Goal: Communication & Community: Answer question/provide support

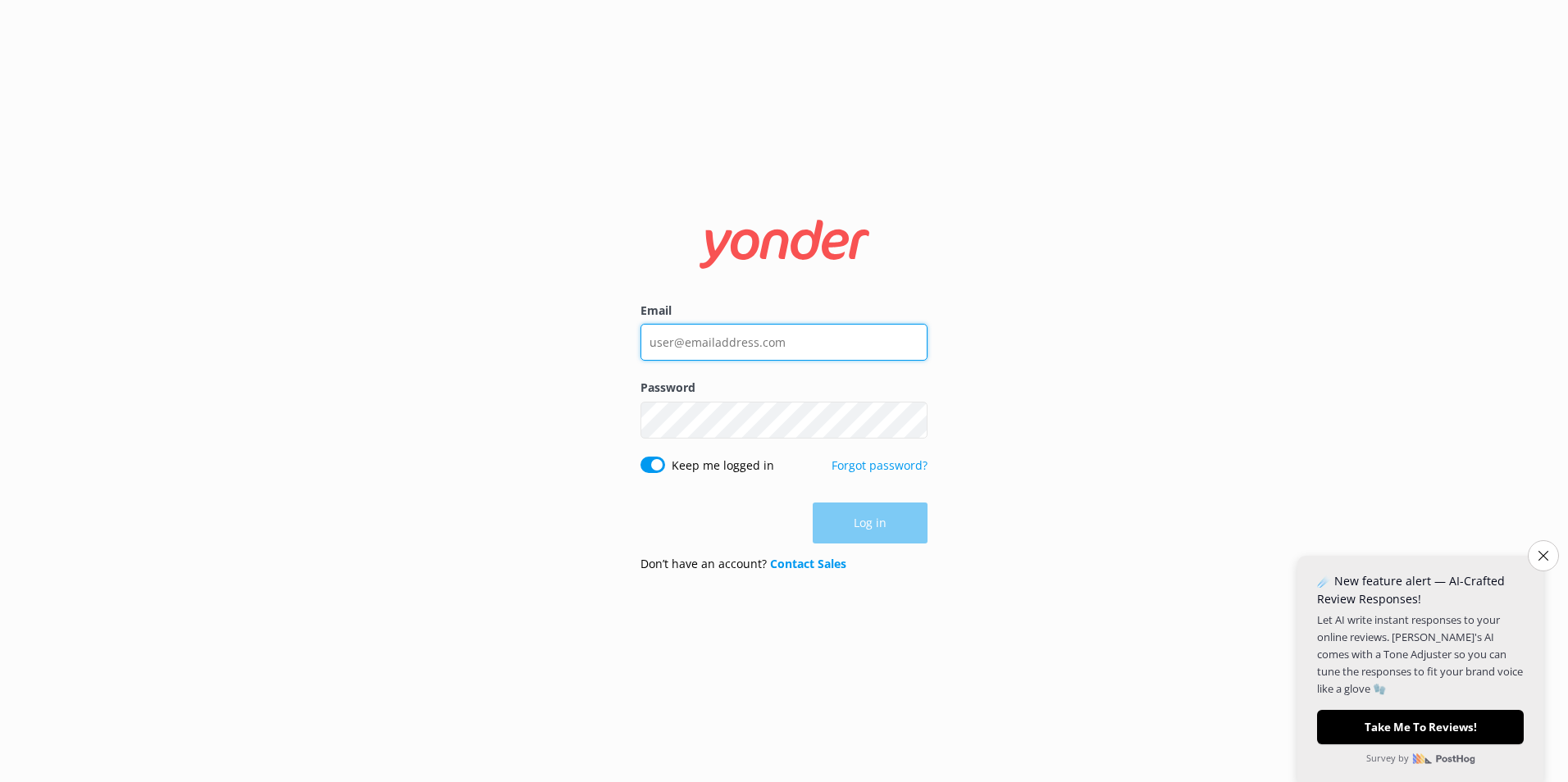
click at [721, 344] on input "Email" at bounding box center [784, 342] width 287 height 37
type input "[EMAIL_ADDRESS][DOMAIN_NAME]"
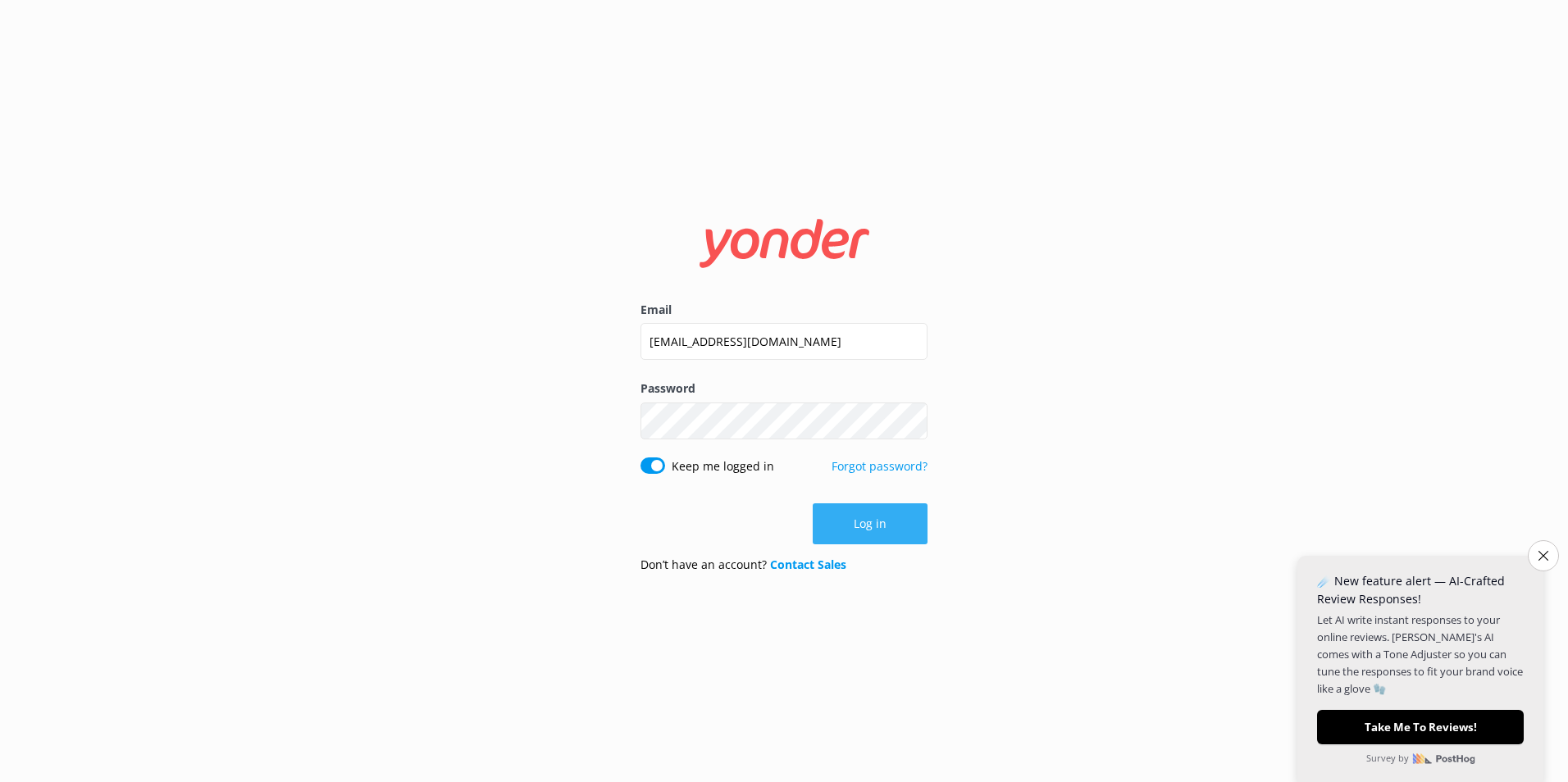
click at [839, 522] on button "Log in" at bounding box center [870, 524] width 115 height 41
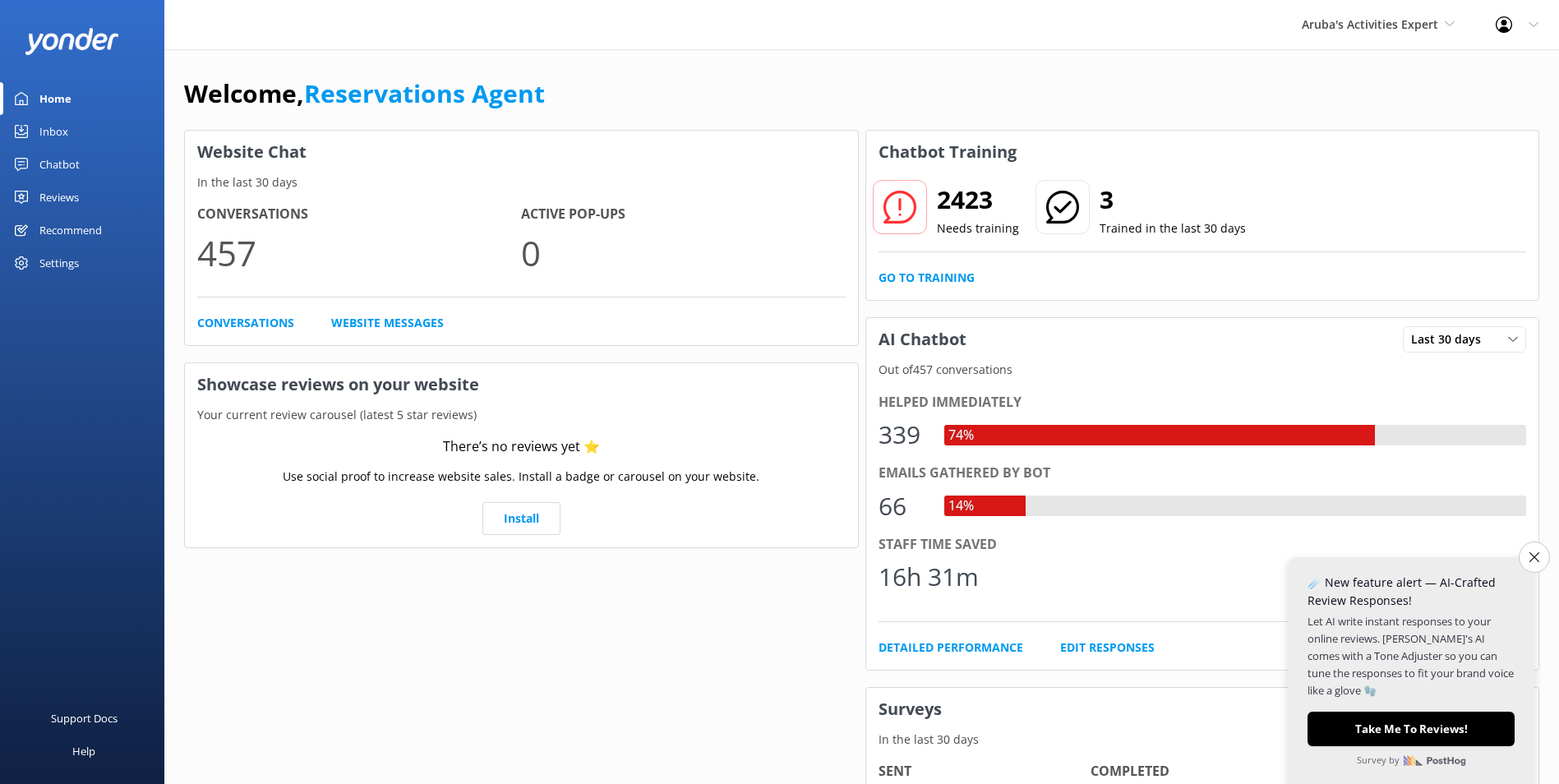
click at [66, 123] on div "Inbox" at bounding box center [54, 131] width 29 height 33
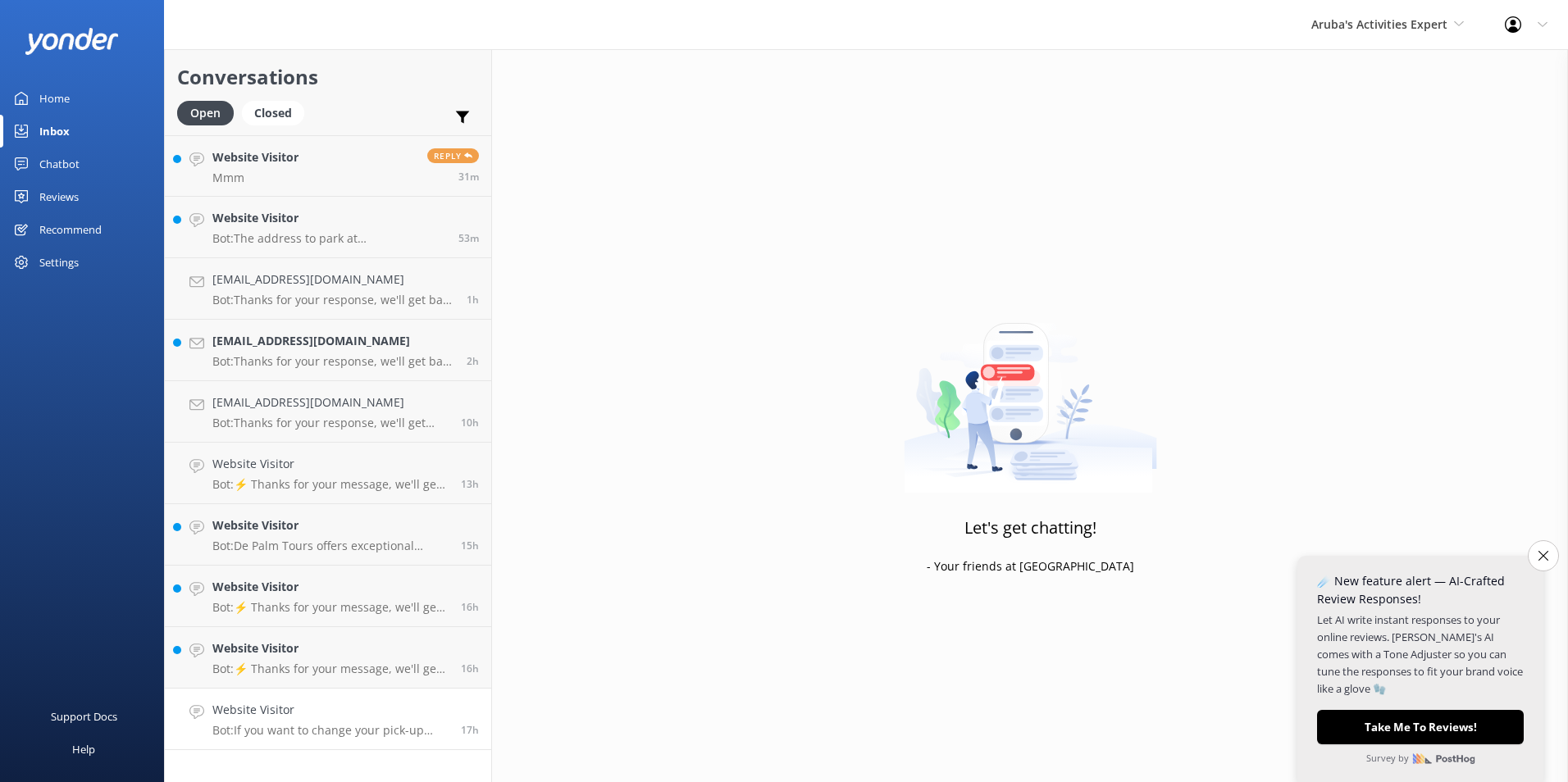
click at [298, 701] on link "Website Visitor Bot: If you want to change your pick-up location, please email …" at bounding box center [328, 719] width 326 height 62
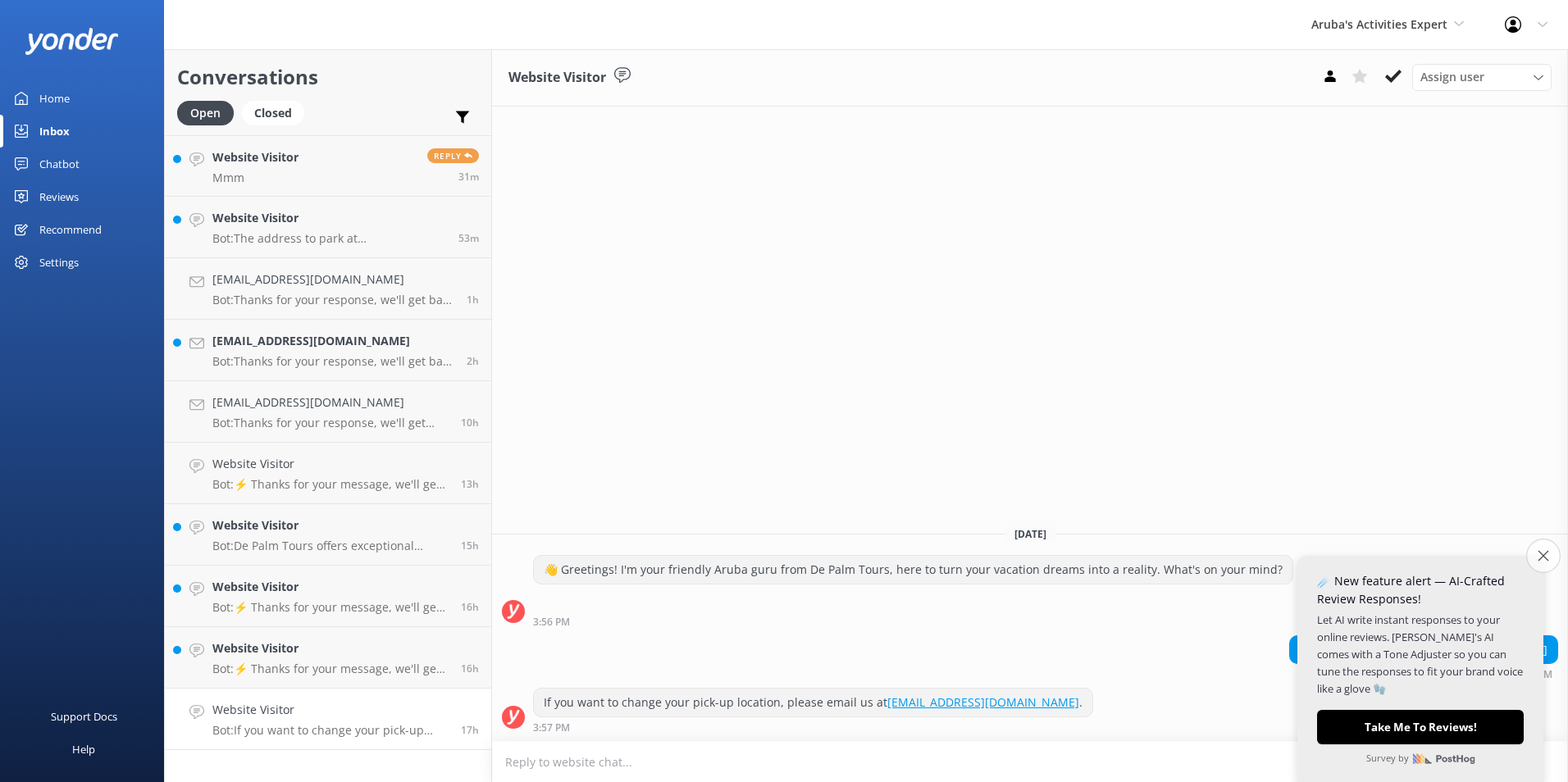
click at [1534, 555] on button "Close survey" at bounding box center [1543, 556] width 35 height 35
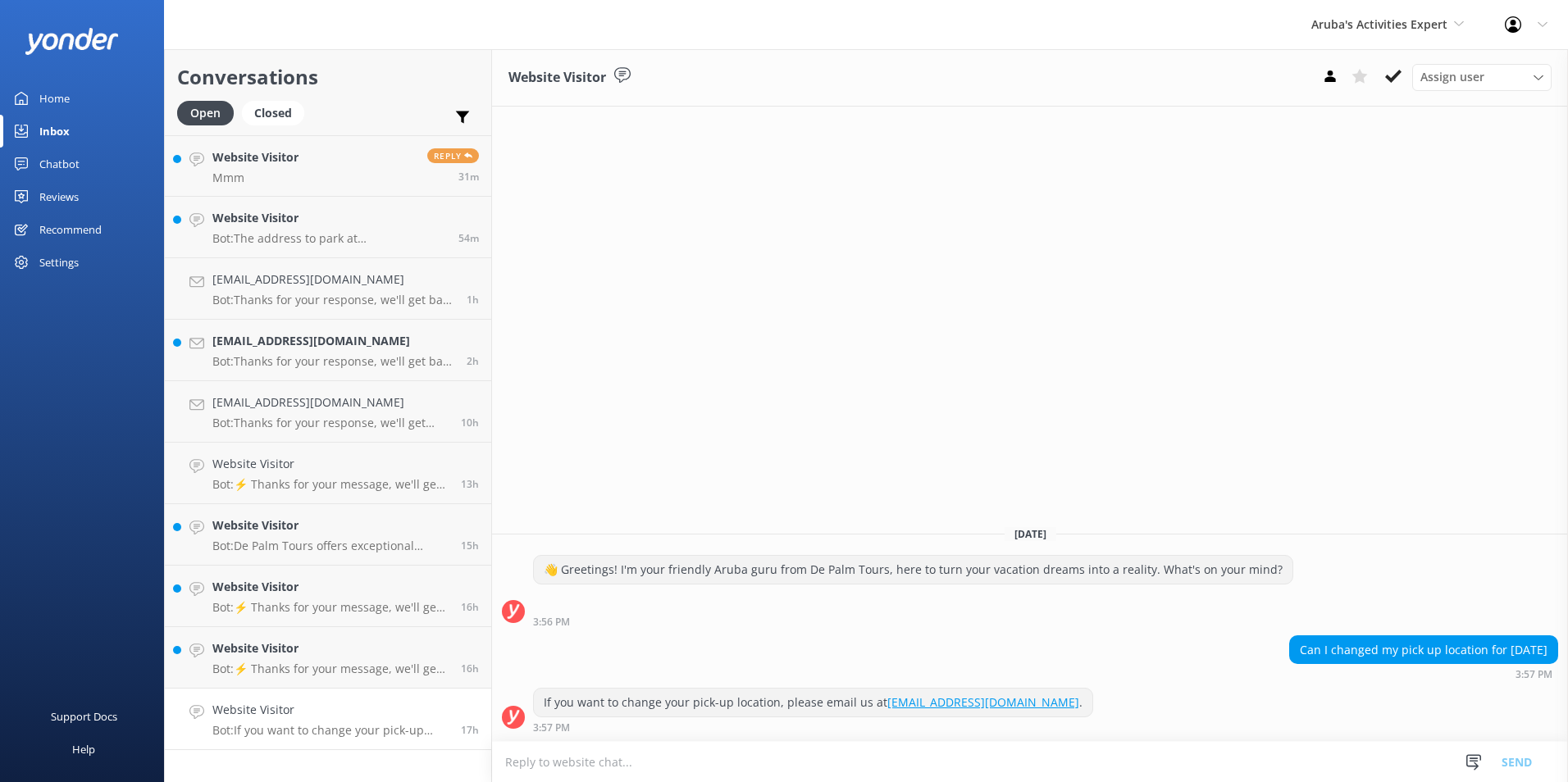
click at [591, 755] on textarea at bounding box center [1030, 761] width 1076 height 40
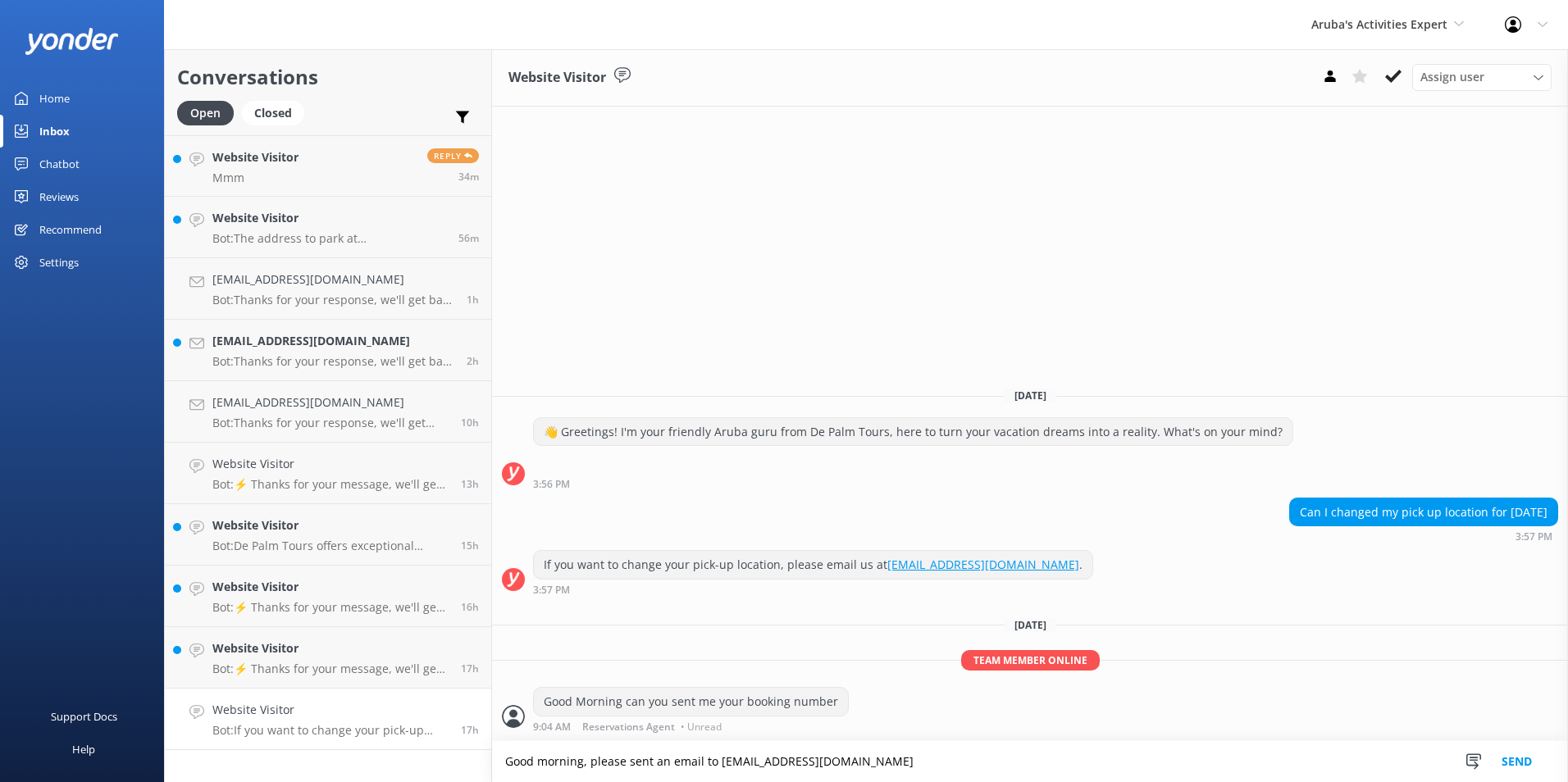
type textarea "Good morning, please sent an email to [EMAIL_ADDRESS][DOMAIN_NAME]"
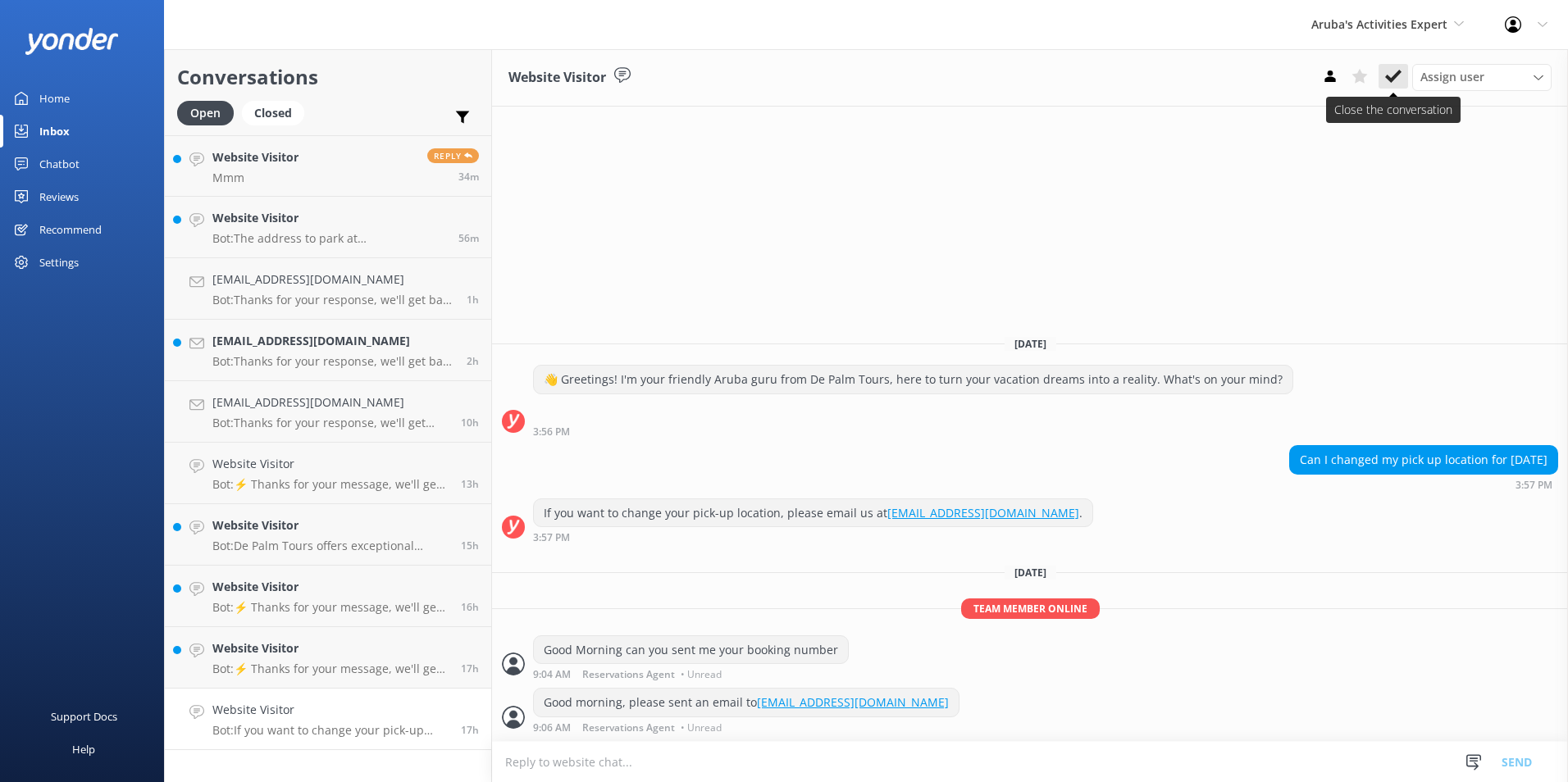
click at [1398, 69] on icon at bounding box center [1393, 77] width 16 height 16
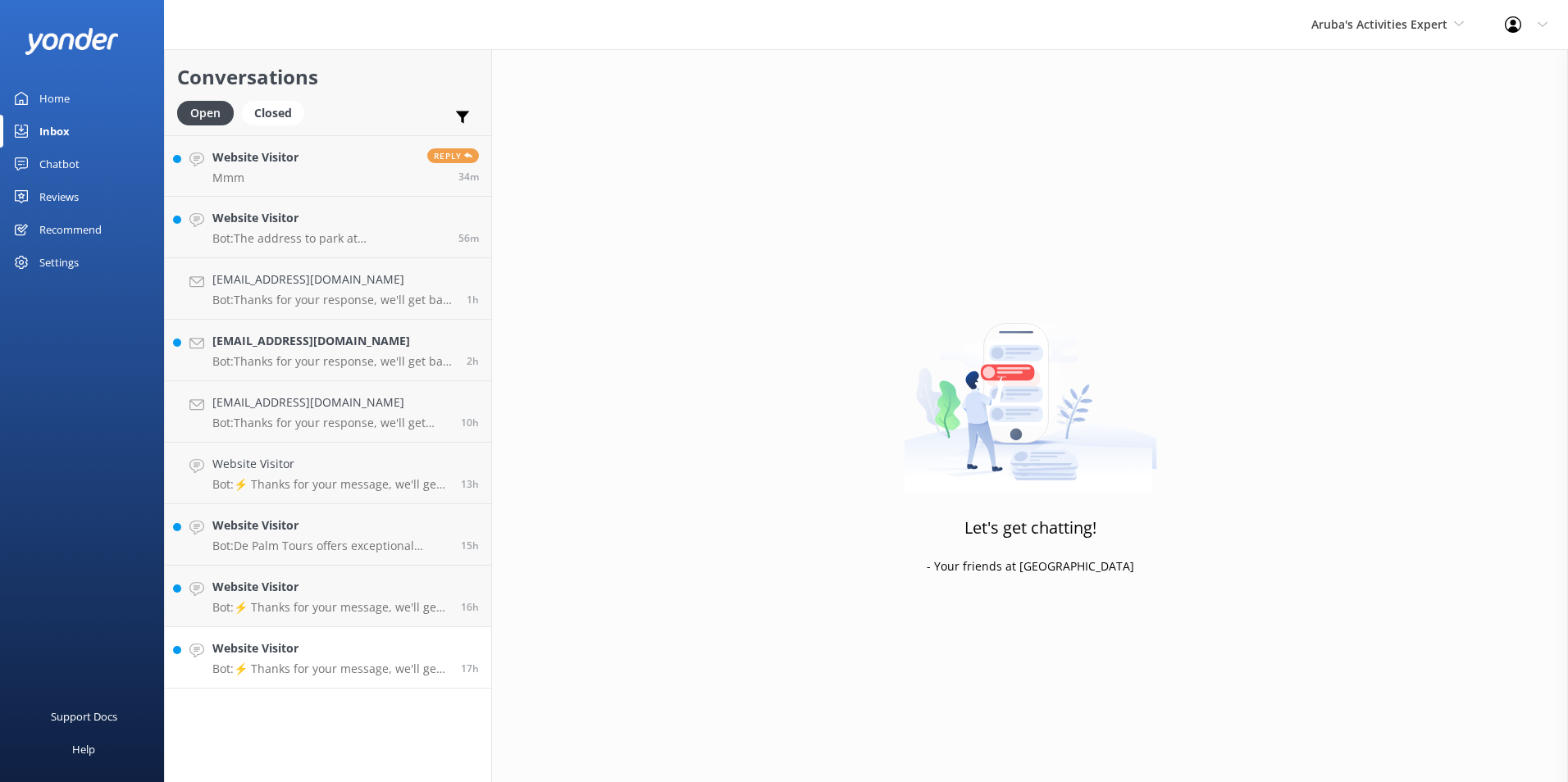
click at [330, 659] on div "Website Visitor Bot: ⚡ Thanks for your message, we'll get back to you as soon a…" at bounding box center [331, 658] width 237 height 36
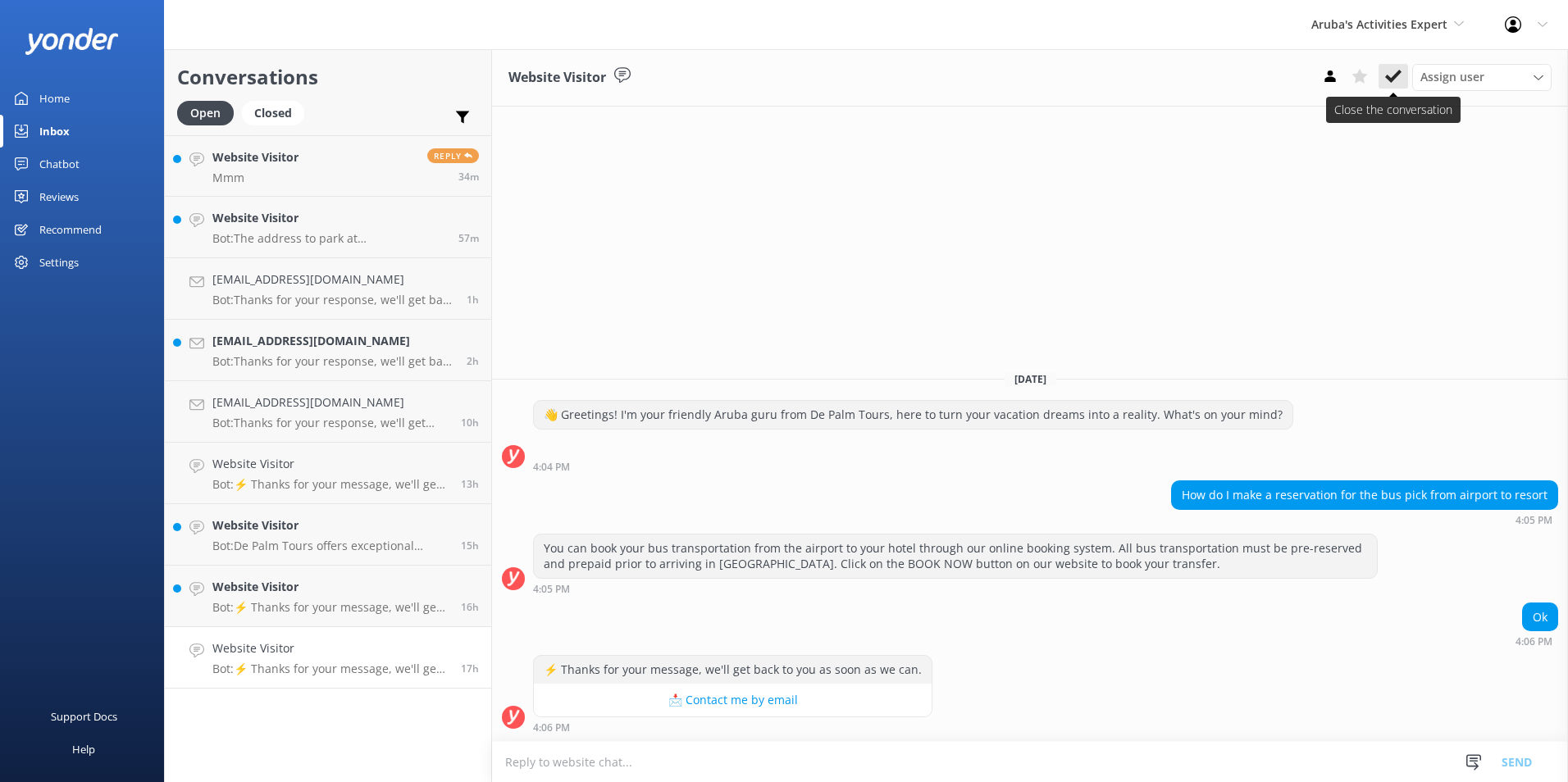
click at [1395, 76] on use at bounding box center [1393, 77] width 16 height 13
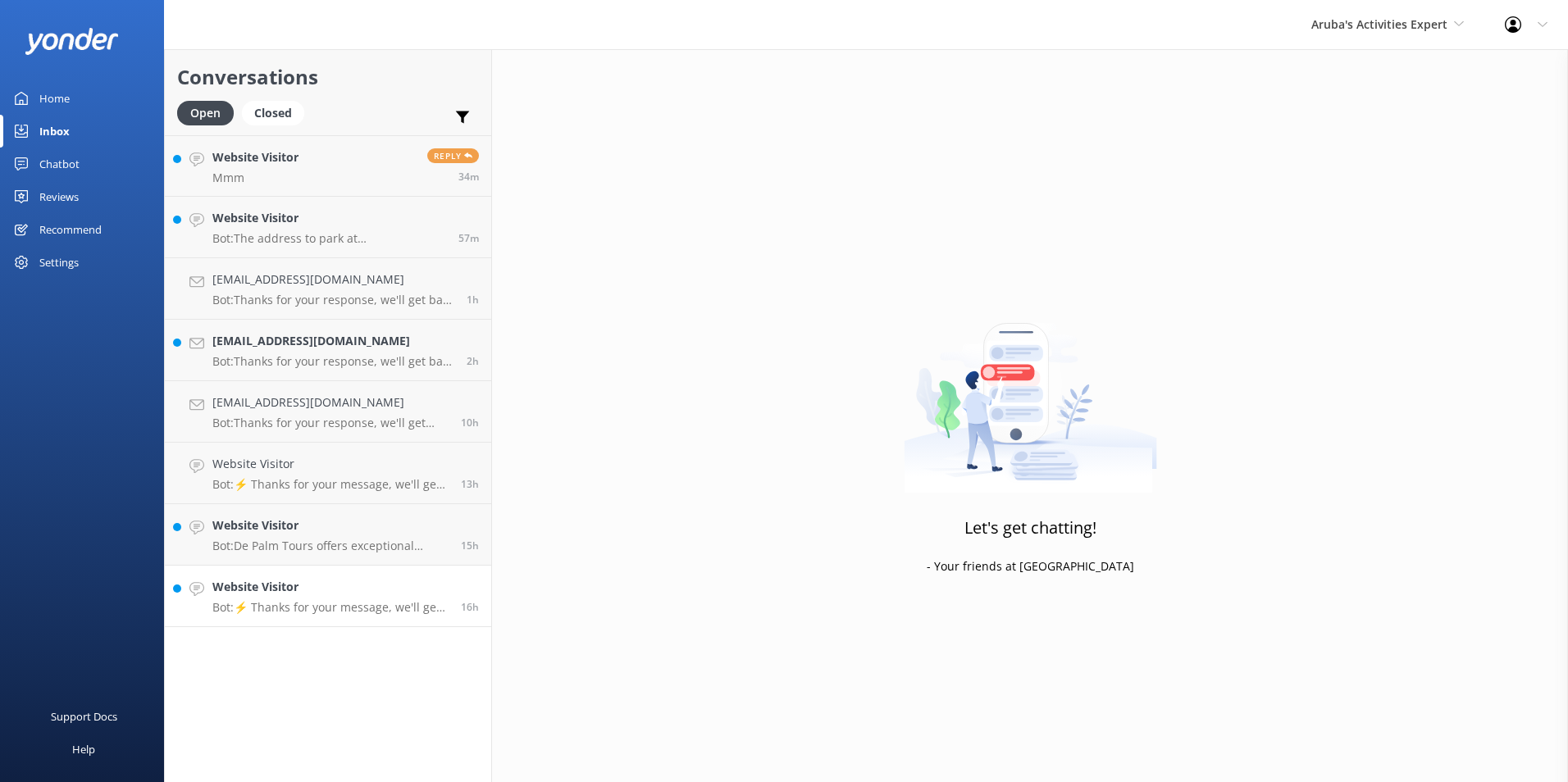
click at [345, 593] on h4 "Website Visitor" at bounding box center [331, 587] width 237 height 18
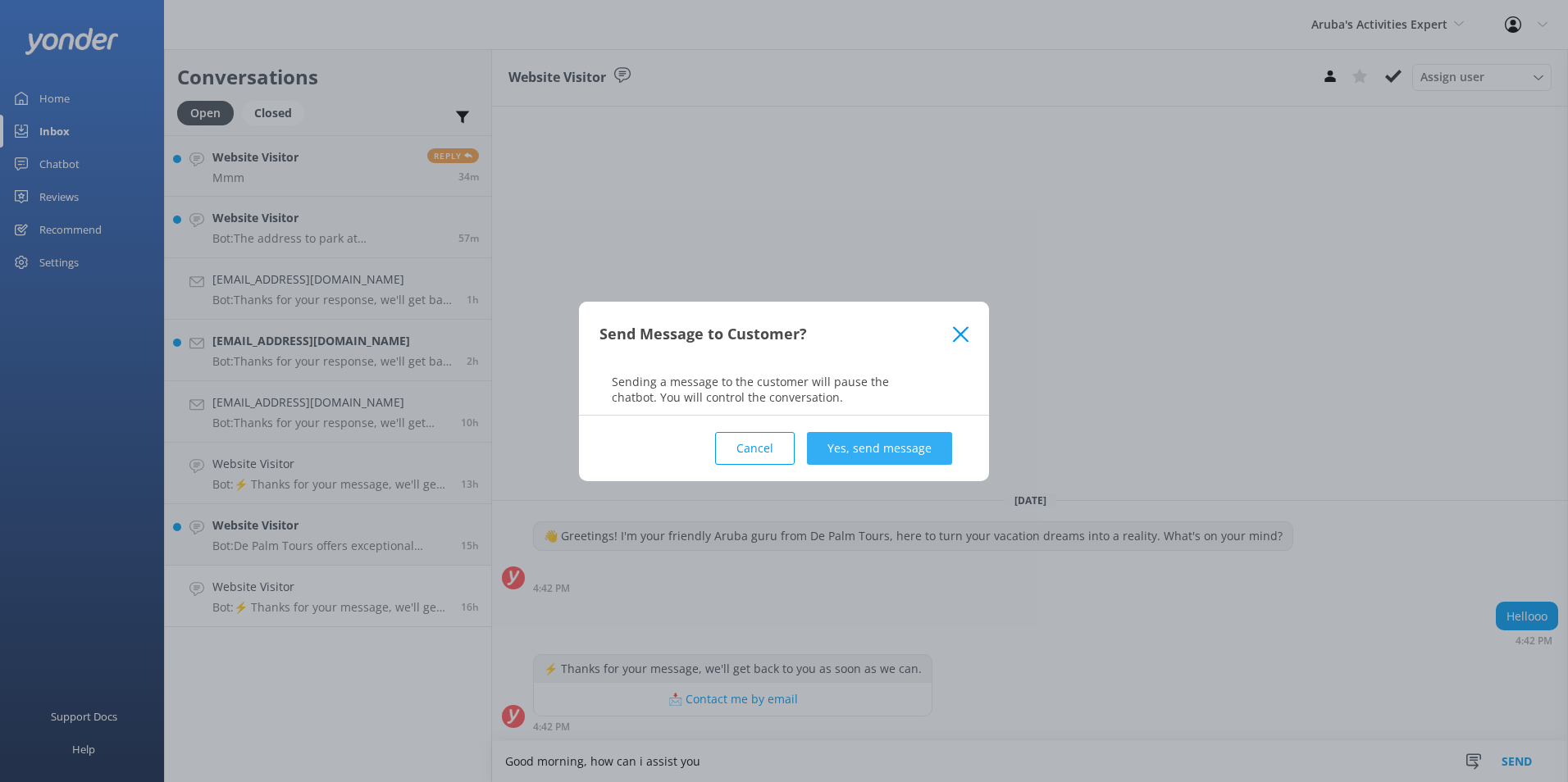
type textarea "Good morning, how can i assist you"
click at [941, 447] on button "Yes, send message" at bounding box center [880, 448] width 145 height 33
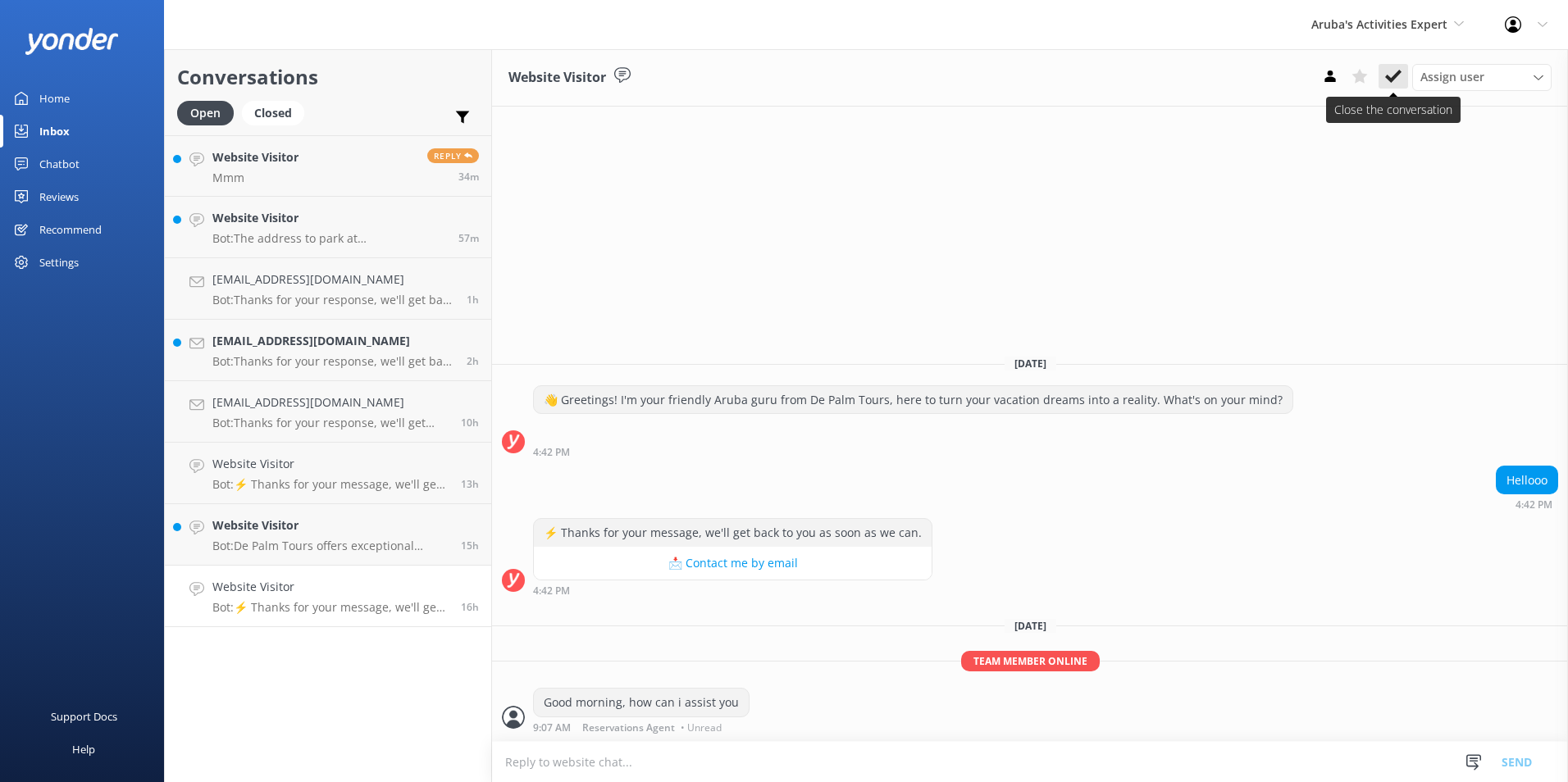
click at [1388, 70] on icon at bounding box center [1393, 77] width 16 height 16
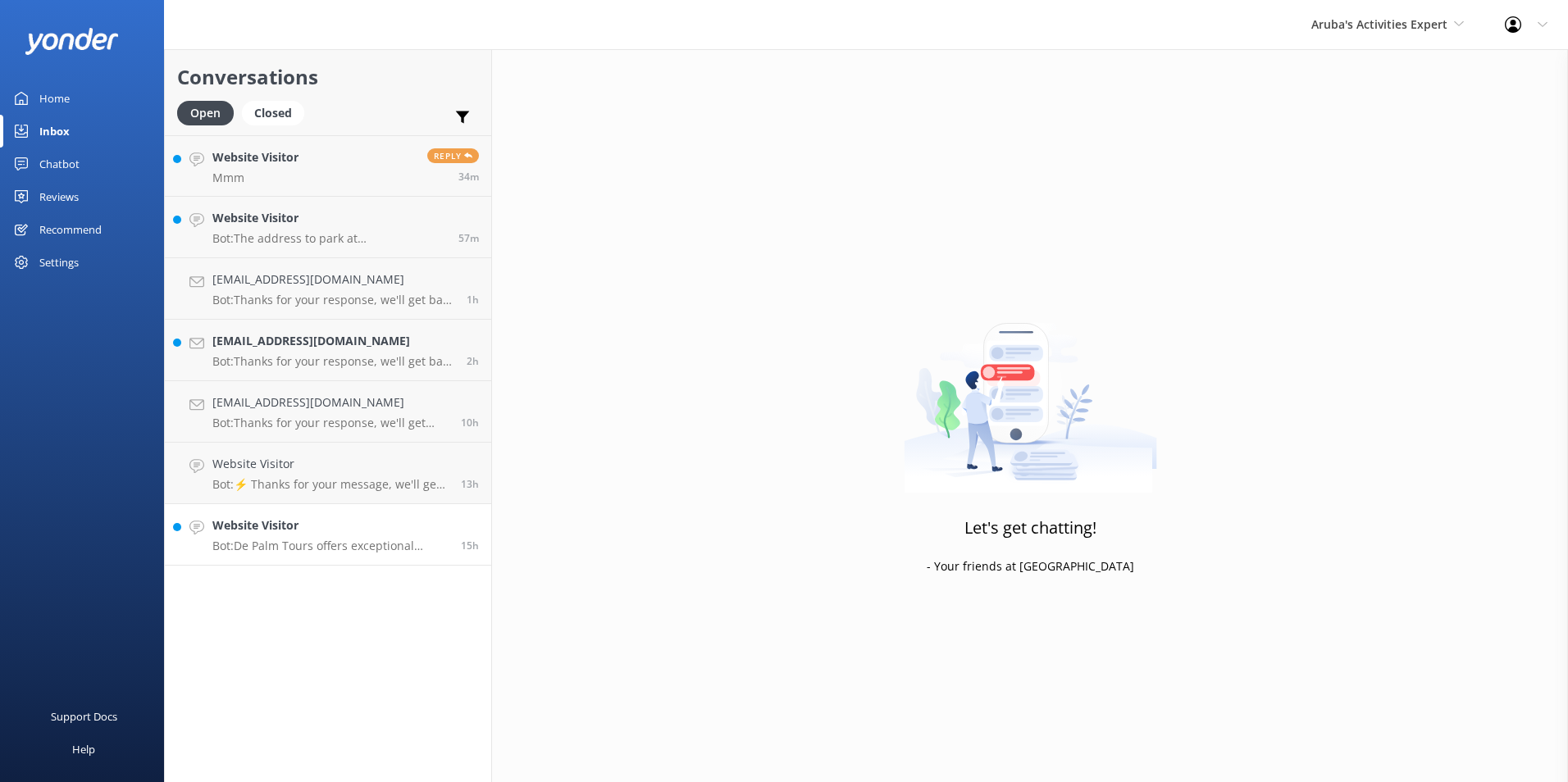
click at [286, 525] on h4 "Website Visitor" at bounding box center [331, 526] width 237 height 18
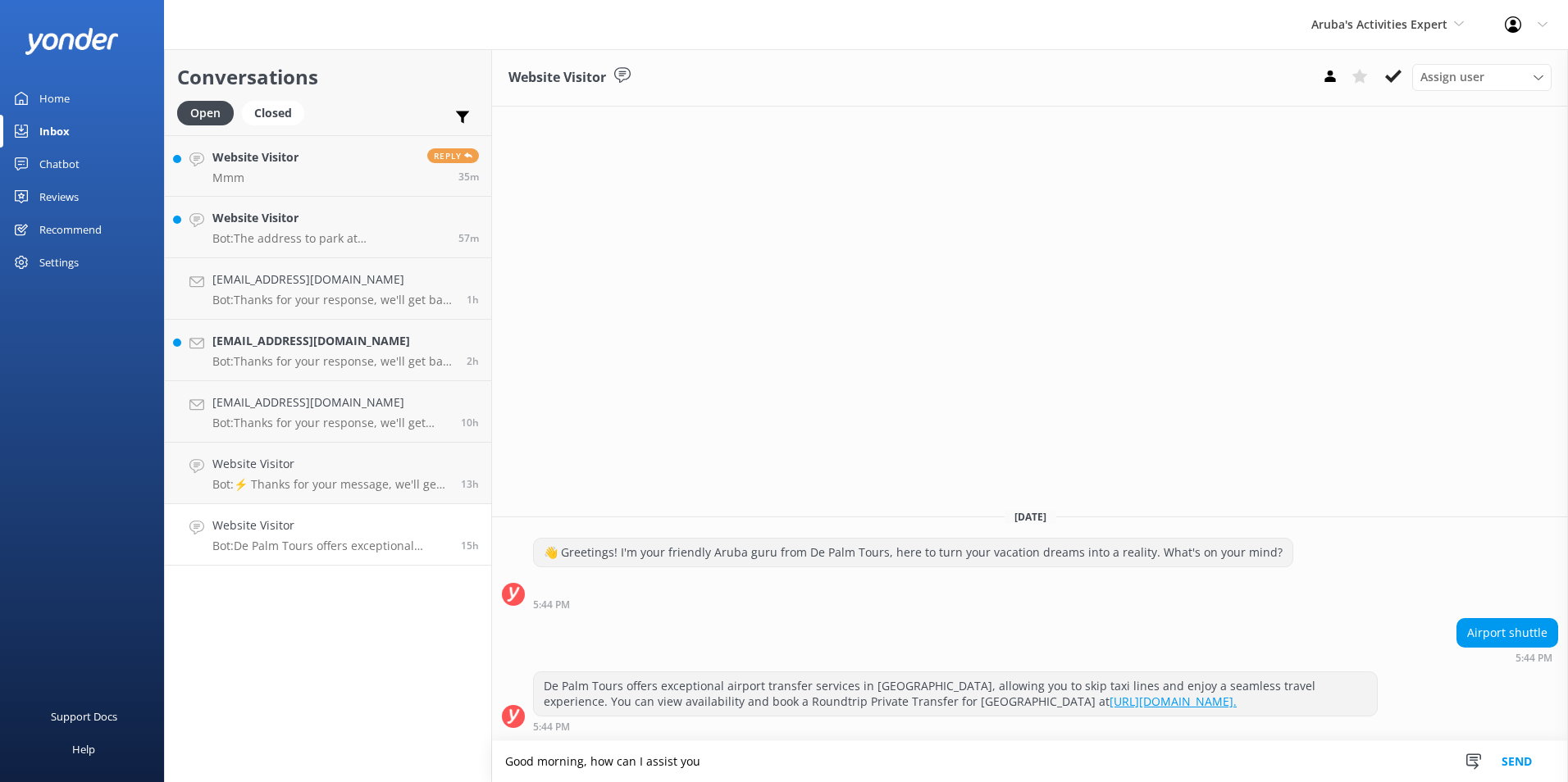
click at [716, 752] on textarea "Good morning, how can I assist you" at bounding box center [1030, 761] width 1076 height 41
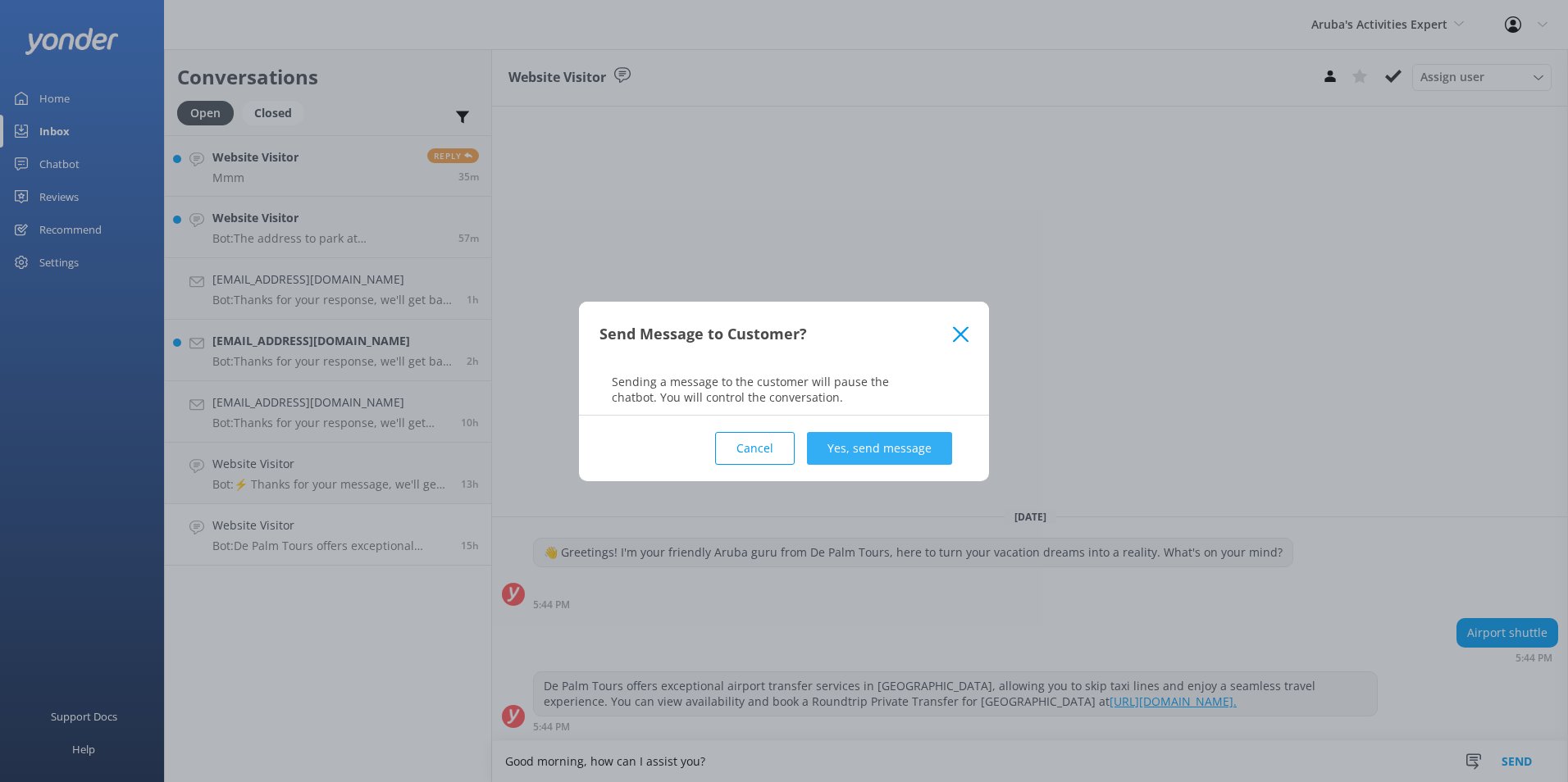
type textarea "Good morning, how can I assist you?"
click at [909, 450] on button "Yes, send message" at bounding box center [880, 448] width 145 height 33
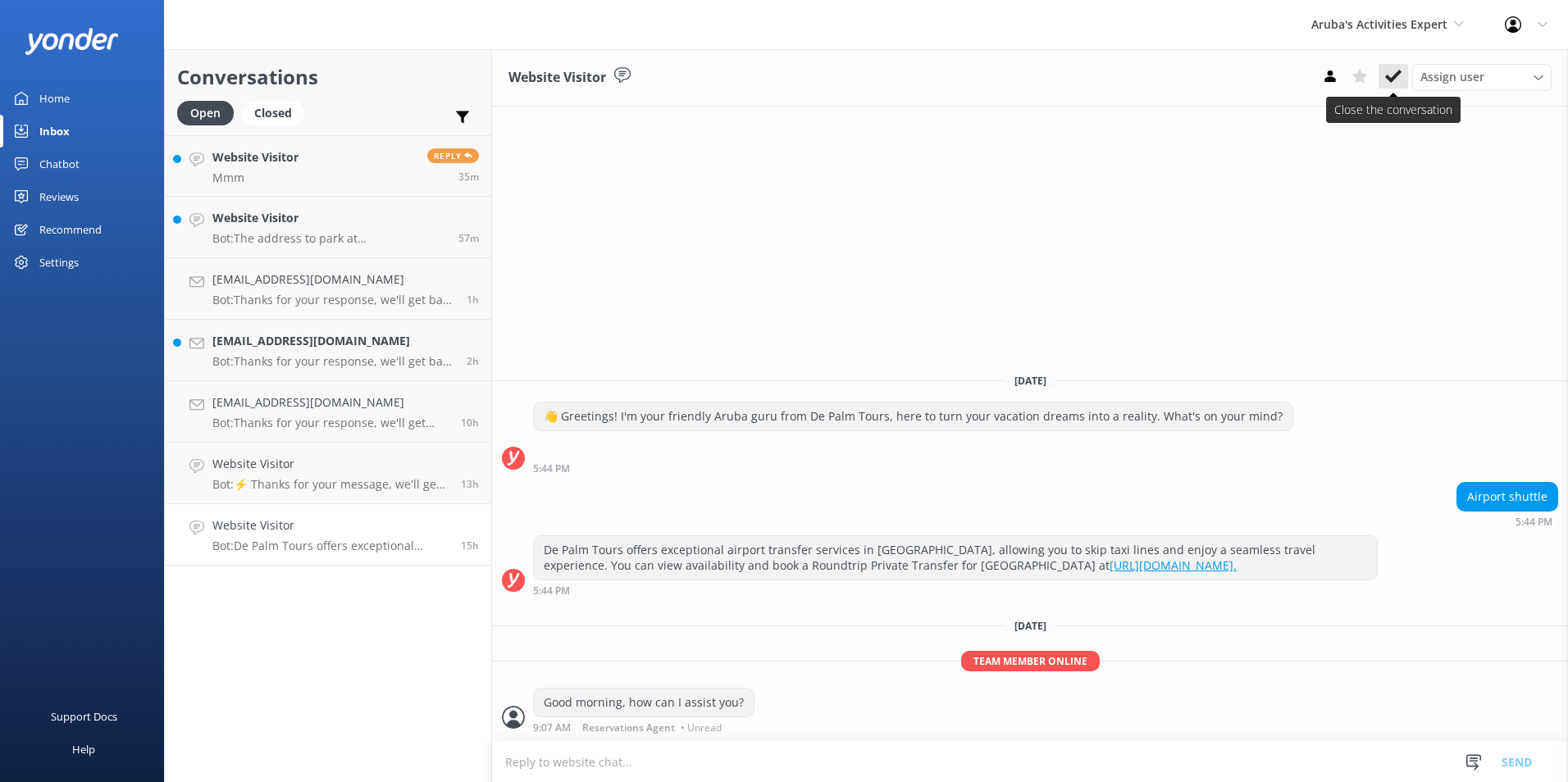
click at [1397, 68] on icon at bounding box center [1393, 77] width 16 height 16
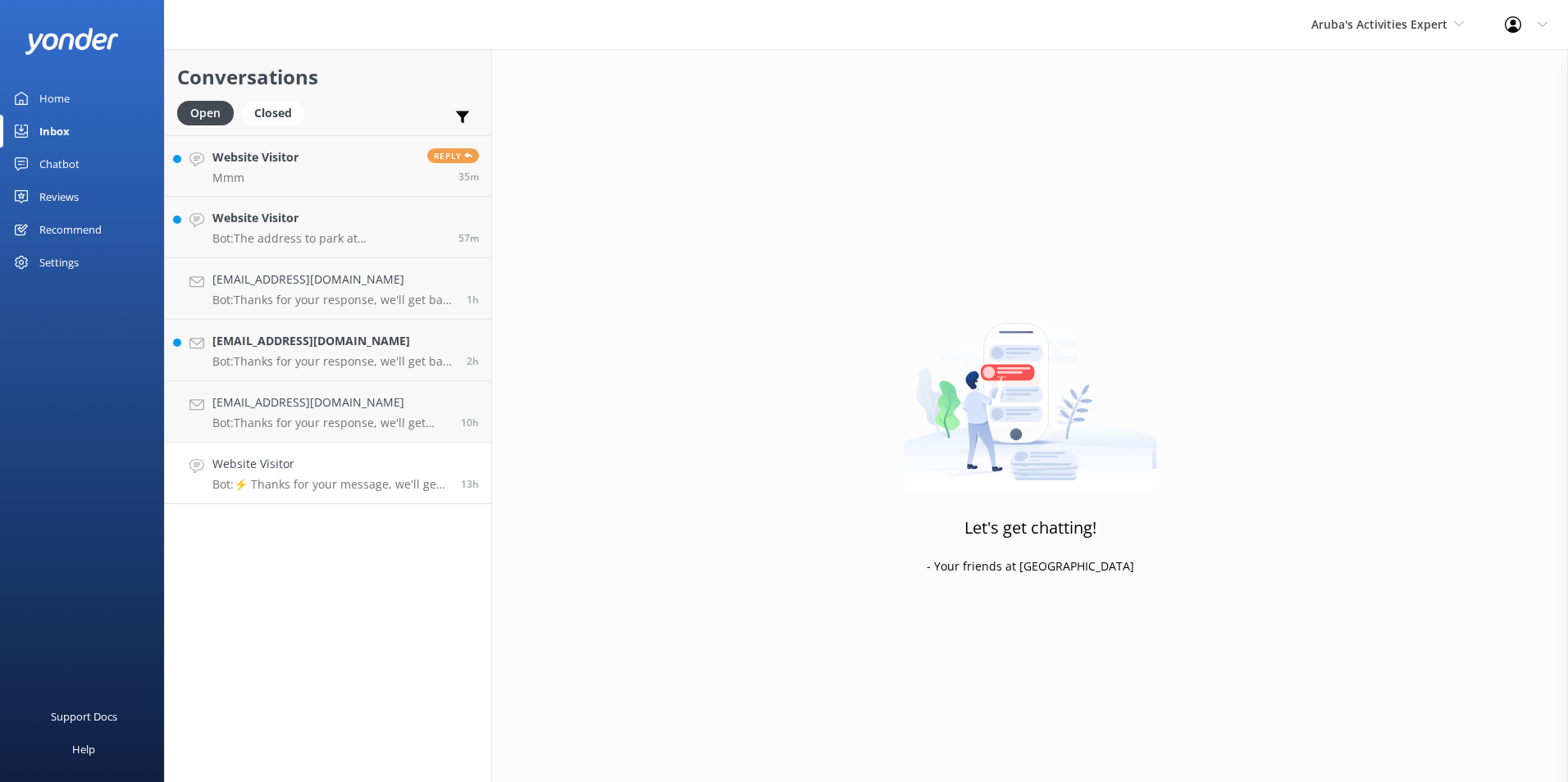
click at [351, 470] on h4 "Website Visitor" at bounding box center [331, 464] width 237 height 18
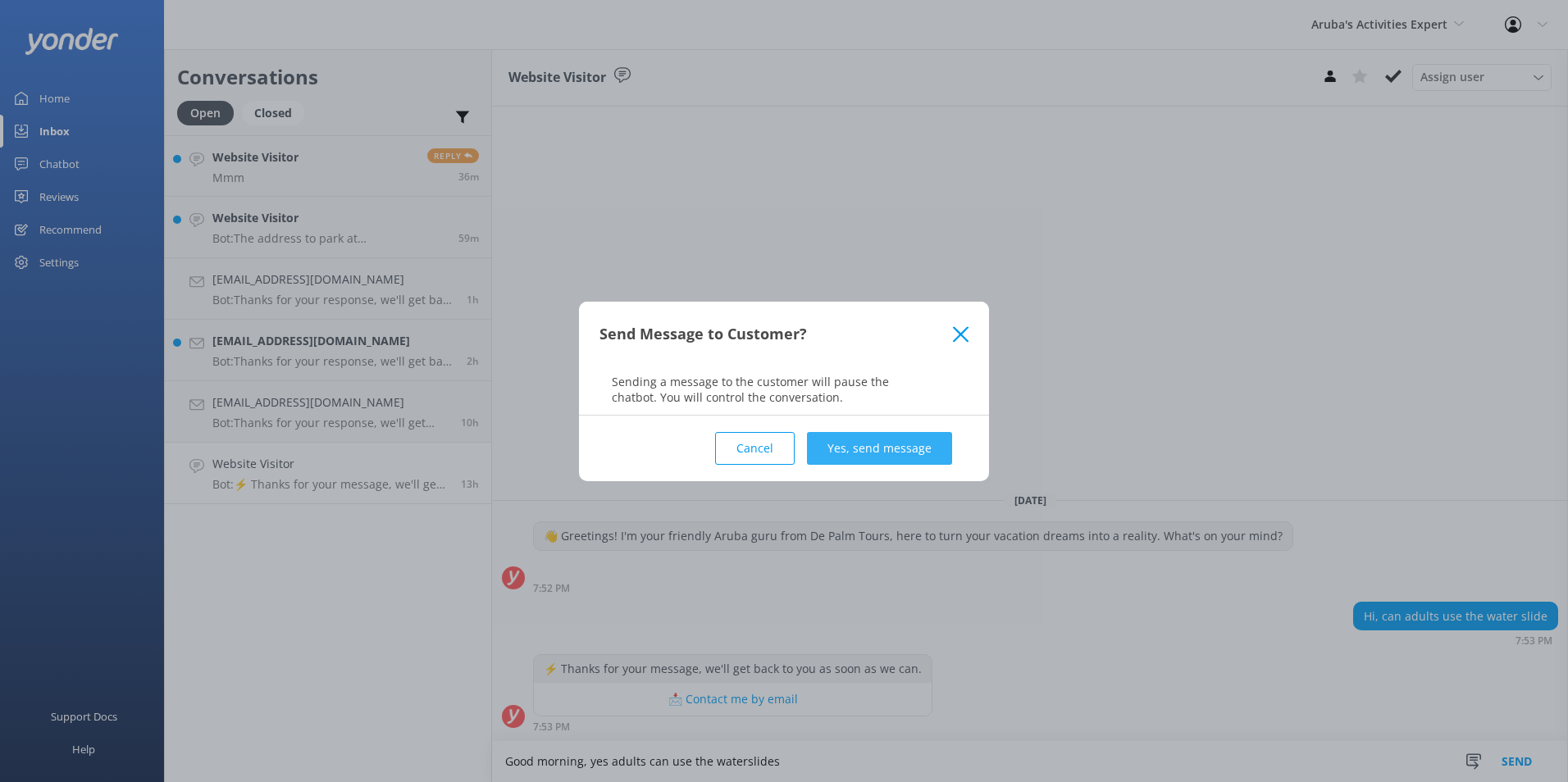
type textarea "Good morning, yes adults can use the waterslides"
click at [880, 452] on button "Yes, send message" at bounding box center [880, 448] width 145 height 33
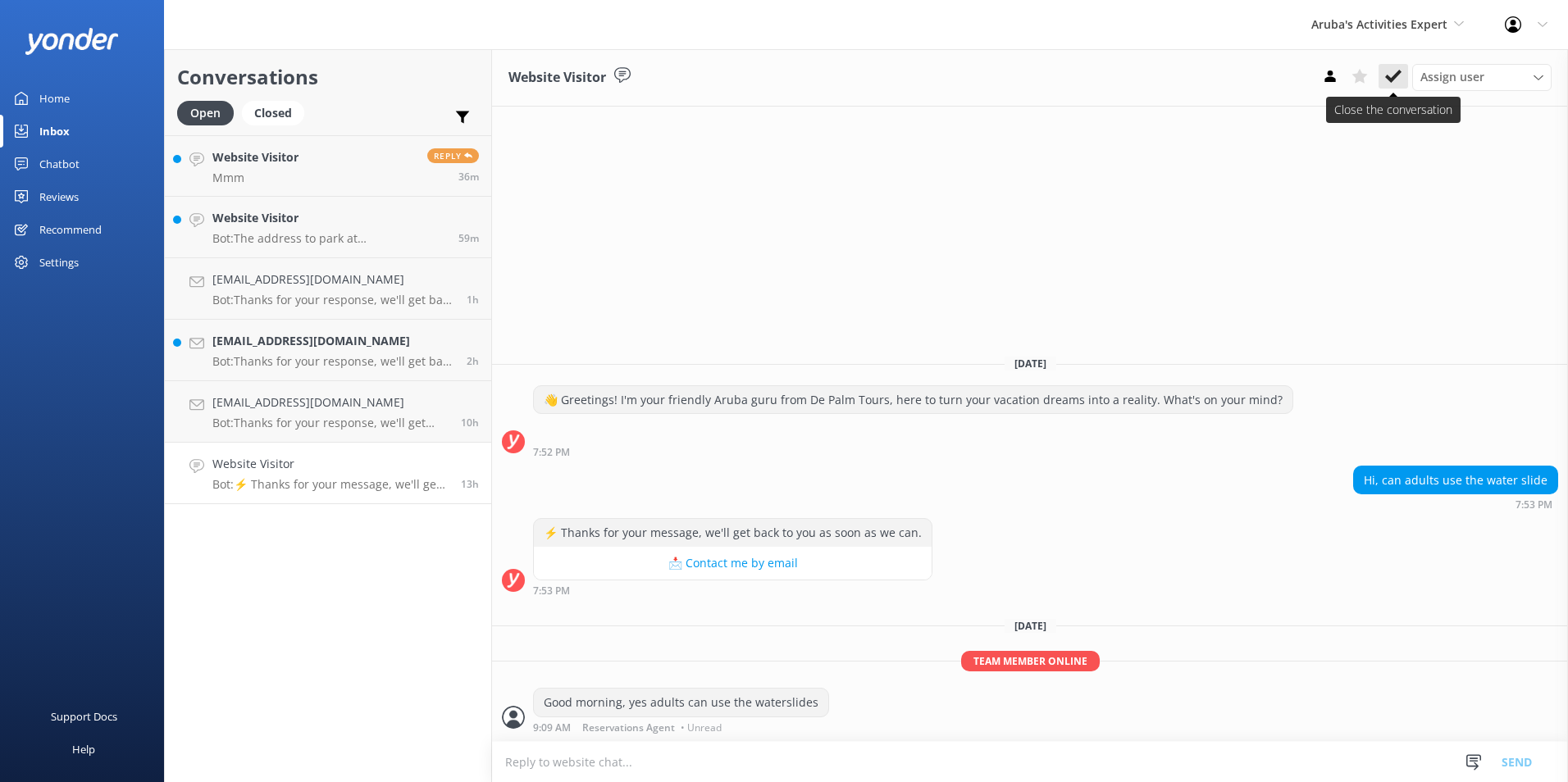
click at [1398, 74] on use at bounding box center [1393, 77] width 16 height 13
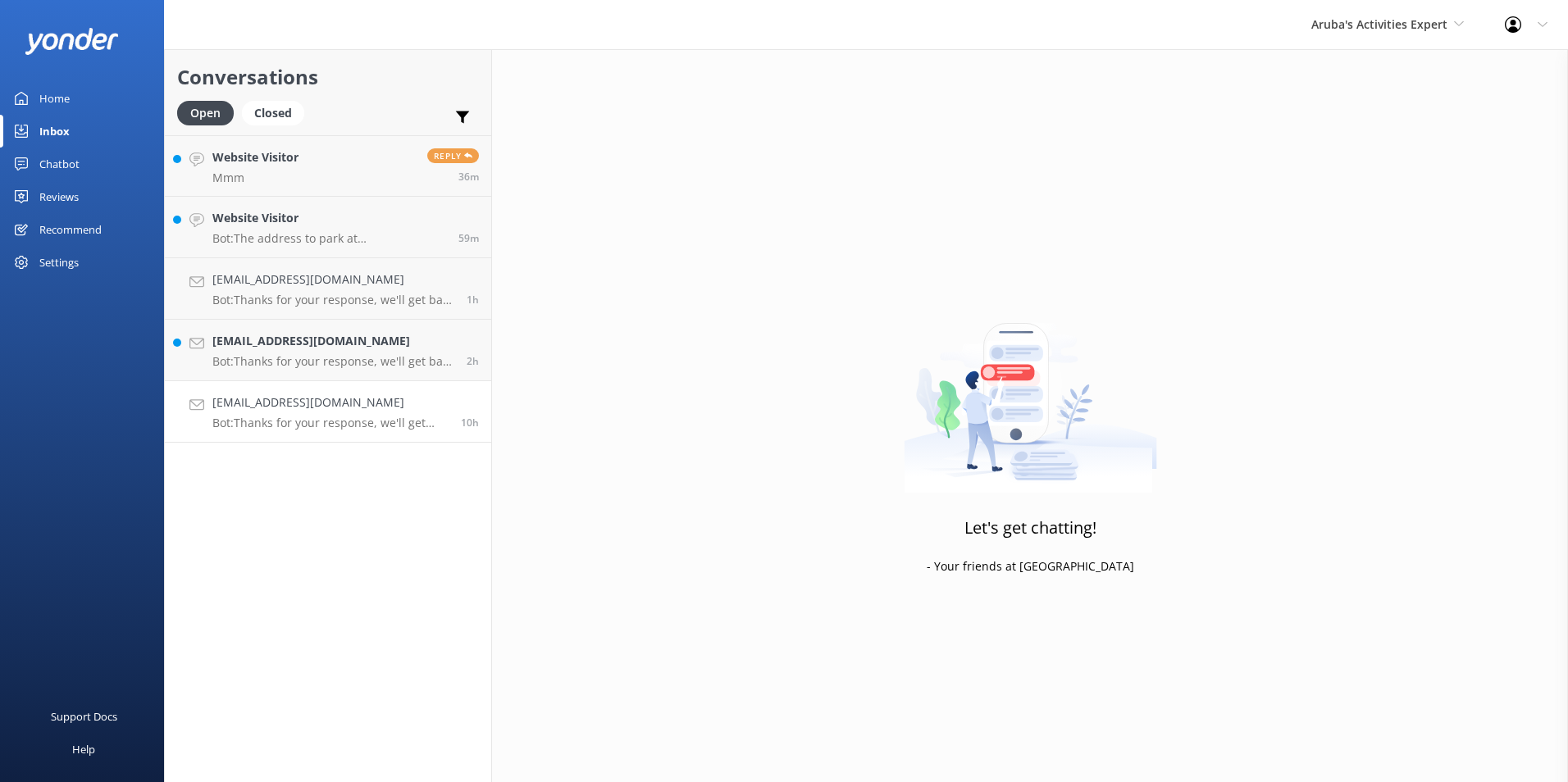
click at [322, 421] on p "Bot: Thanks for your response, we'll get back to you as soon as we can during o…" at bounding box center [331, 423] width 237 height 15
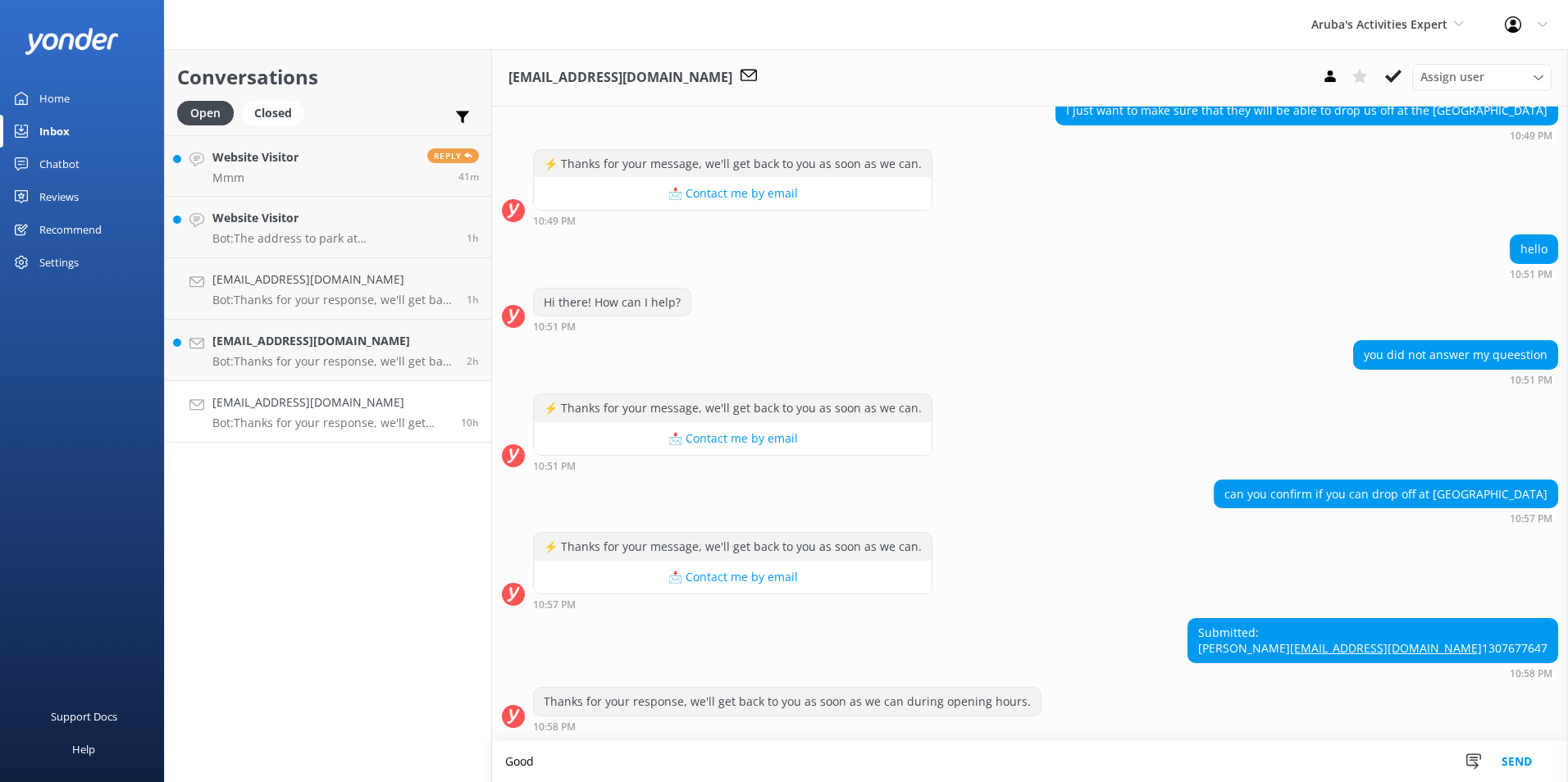
scroll to position [671, 0]
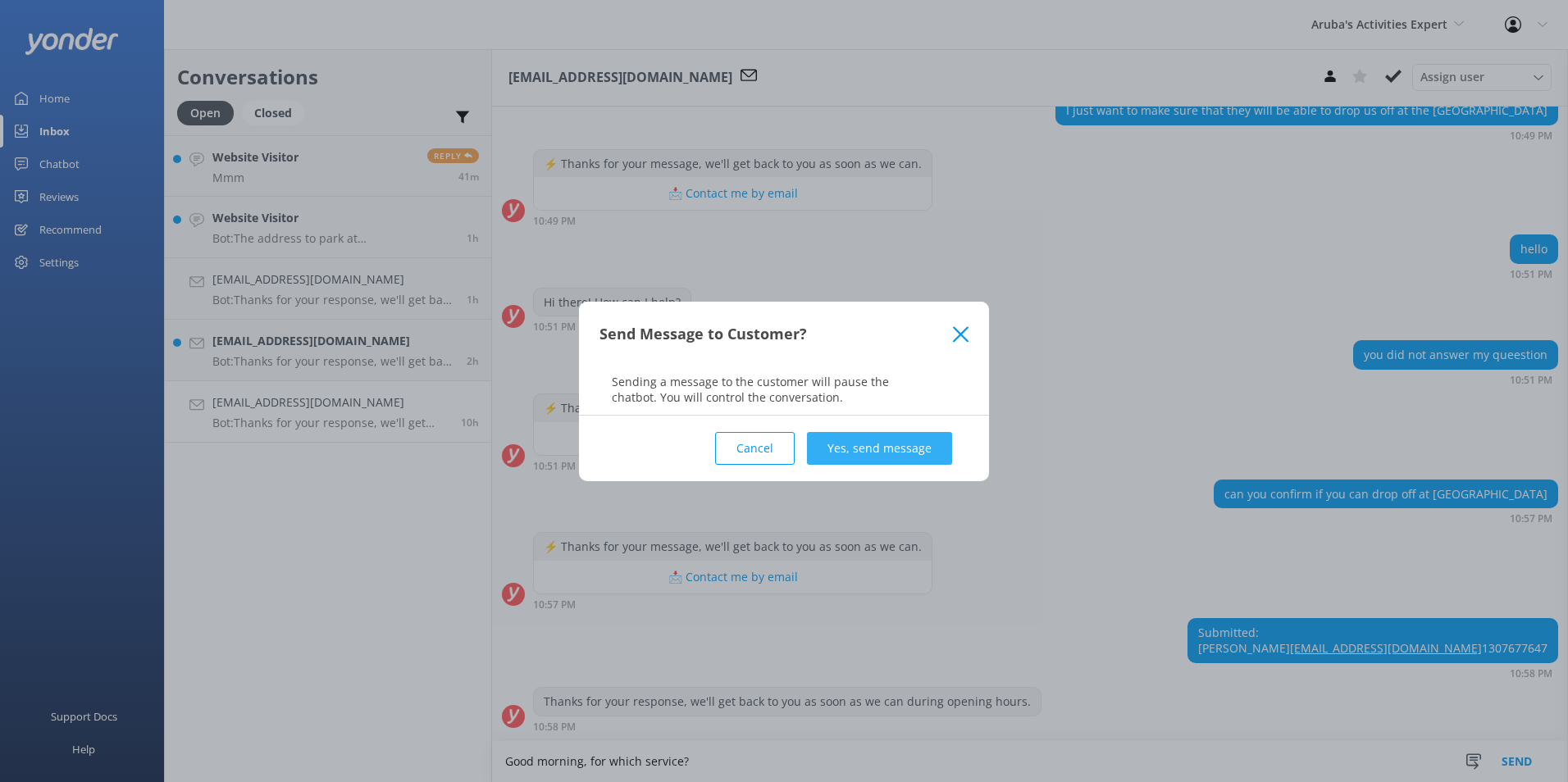
type textarea "Good morning, for which service?"
click at [887, 457] on button "Yes, send message" at bounding box center [880, 448] width 145 height 33
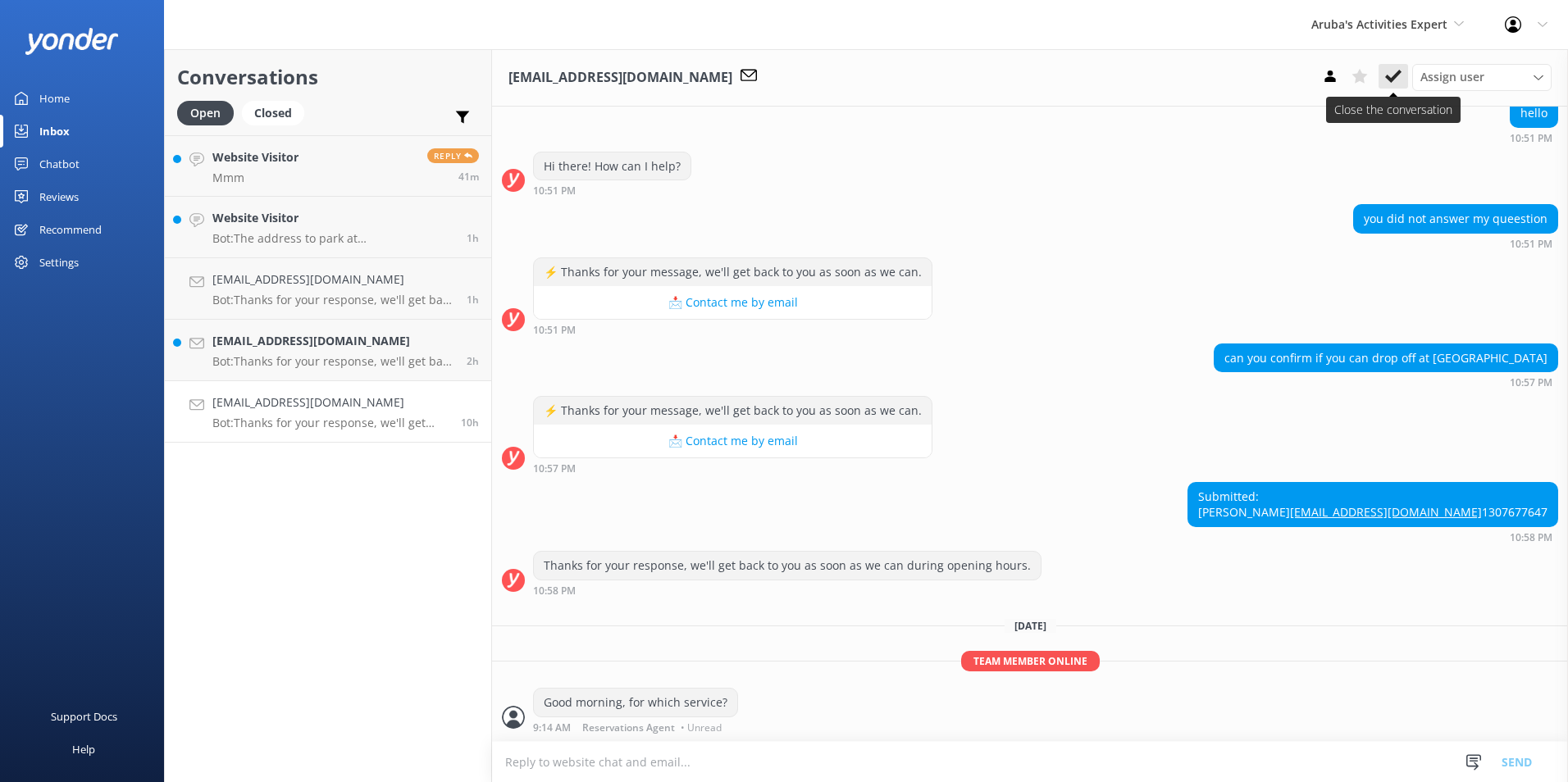
scroll to position [807, 0]
click at [1395, 70] on icon at bounding box center [1393, 77] width 16 height 16
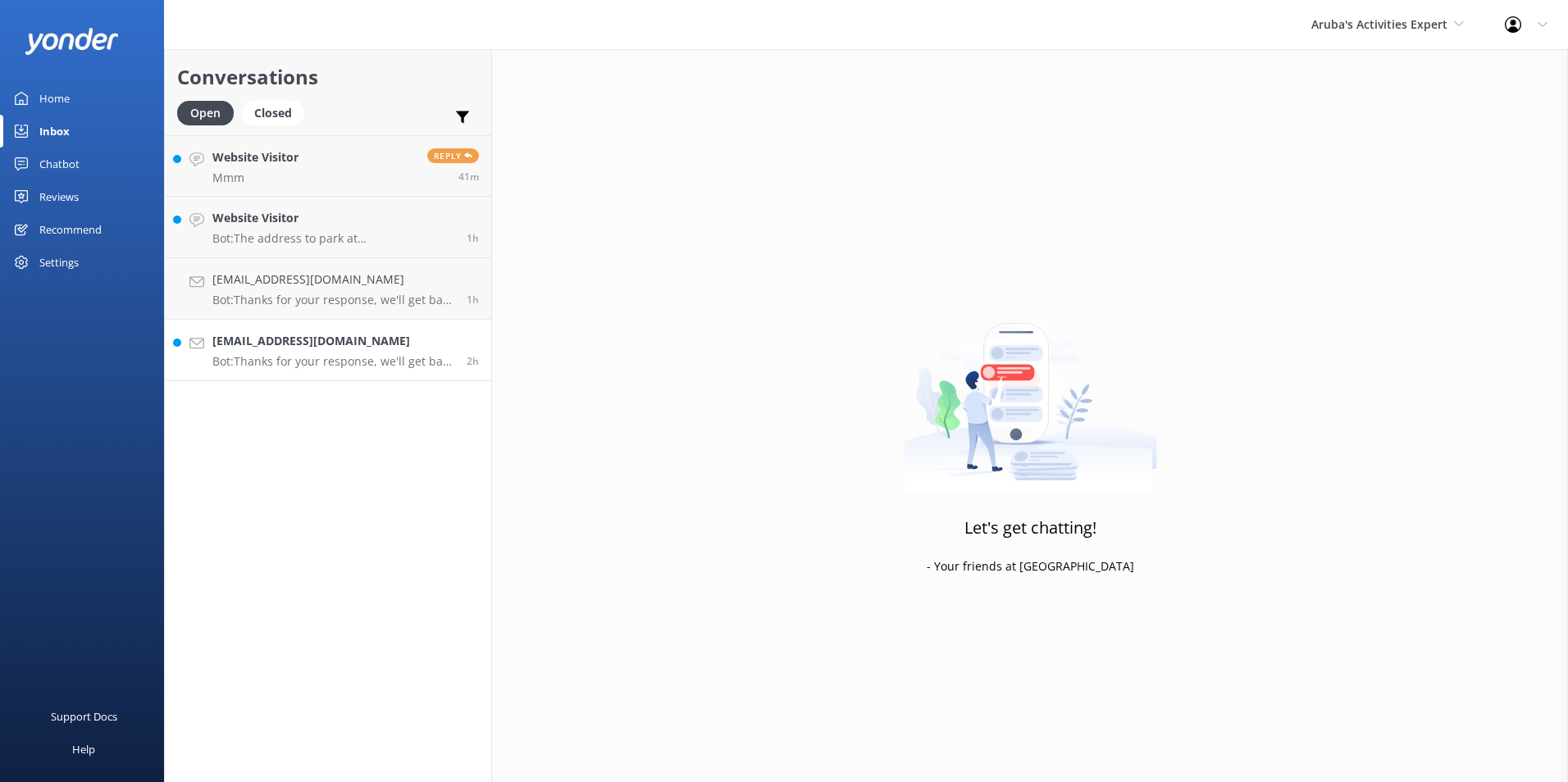
click at [305, 358] on p "Bot: Thanks for your response, we'll get back to you as soon as we can during o…" at bounding box center [333, 362] width 242 height 15
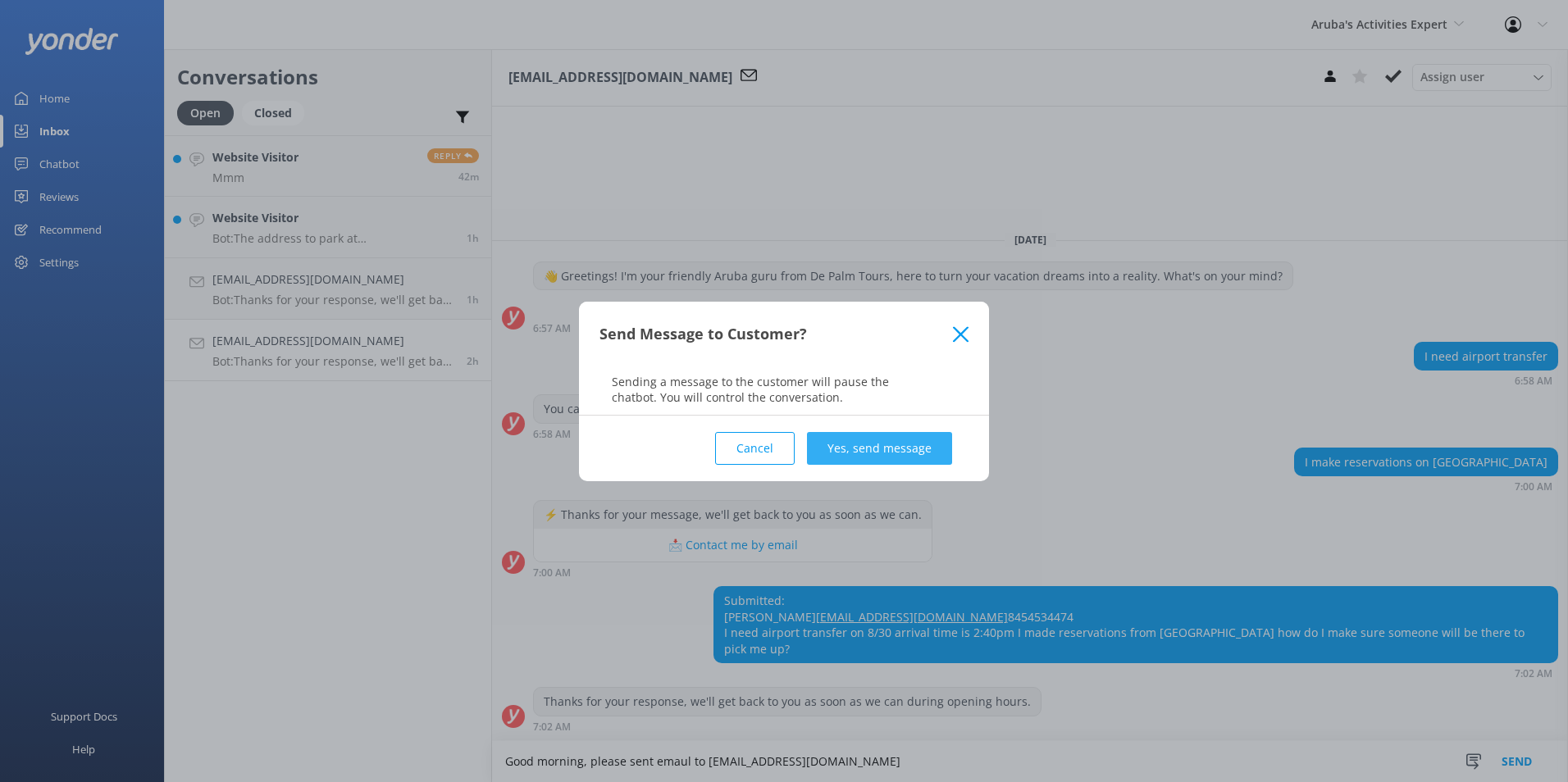
type textarea "Good morning, please sent emaul to [EMAIL_ADDRESS][DOMAIN_NAME]"
click at [863, 446] on button "Yes, send message" at bounding box center [880, 448] width 145 height 33
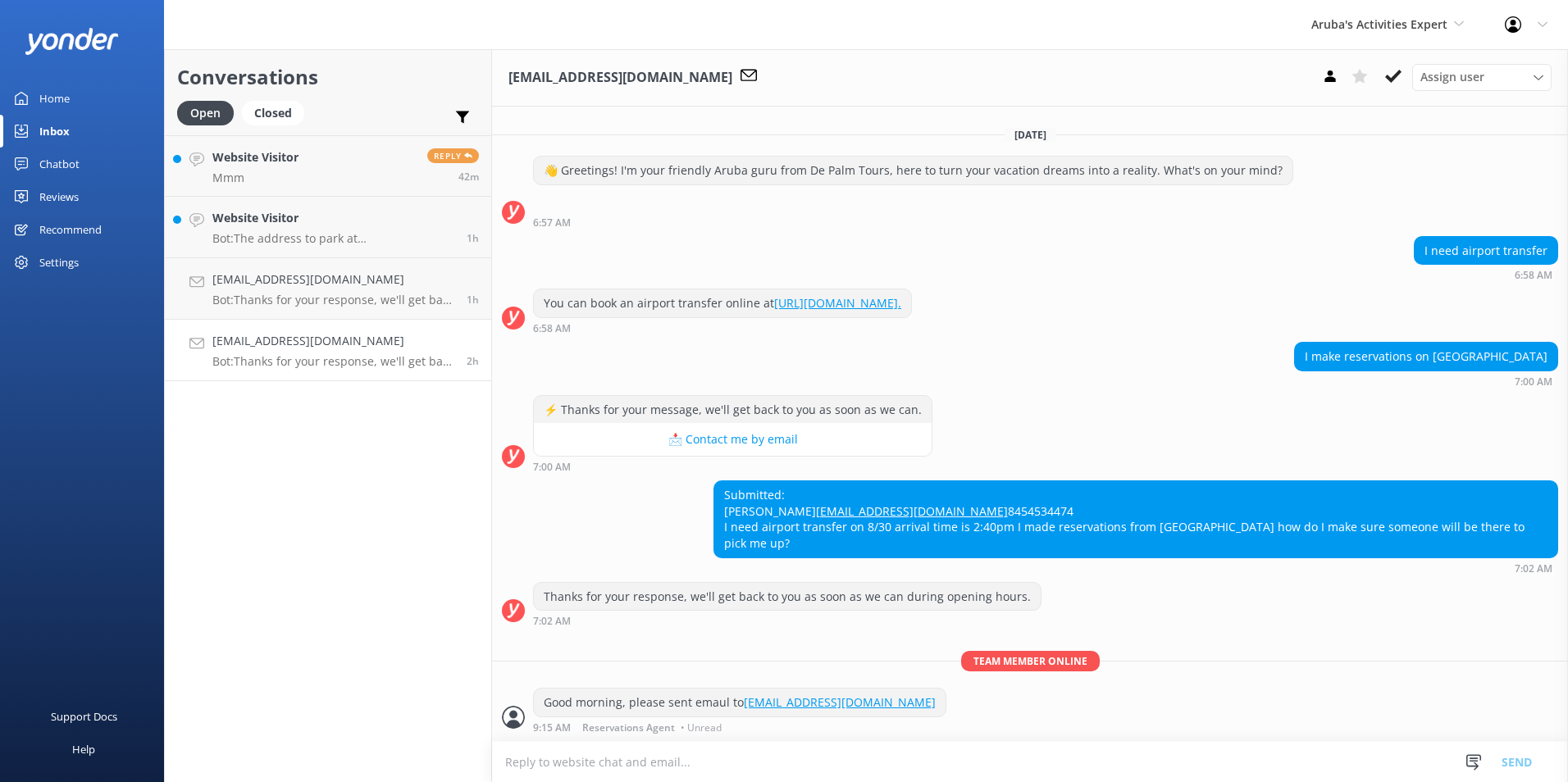
scroll to position [10, 0]
click at [1401, 69] on icon at bounding box center [1393, 77] width 16 height 16
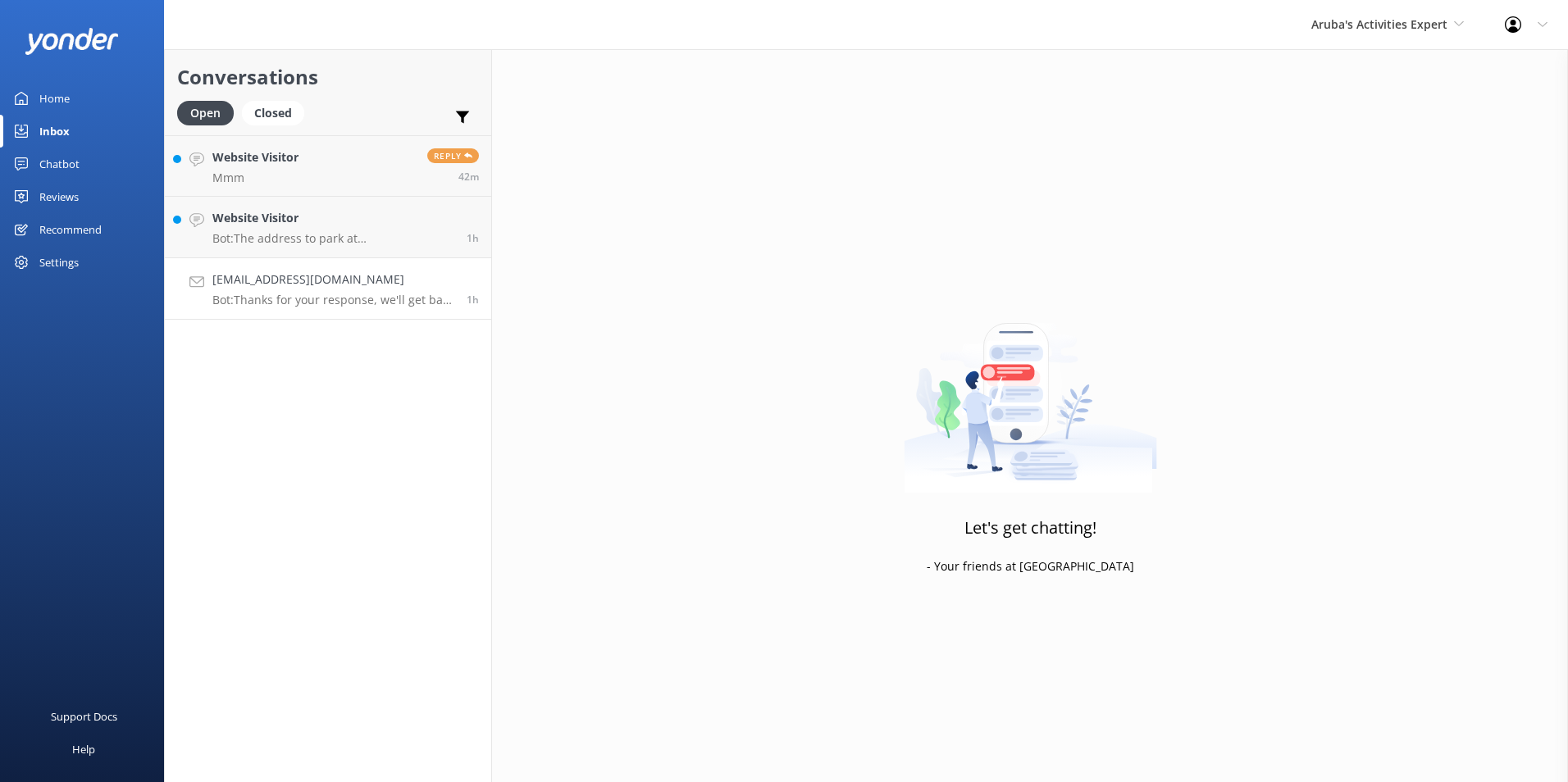
click at [328, 283] on h4 "[EMAIL_ADDRESS][DOMAIN_NAME]" at bounding box center [333, 279] width 242 height 18
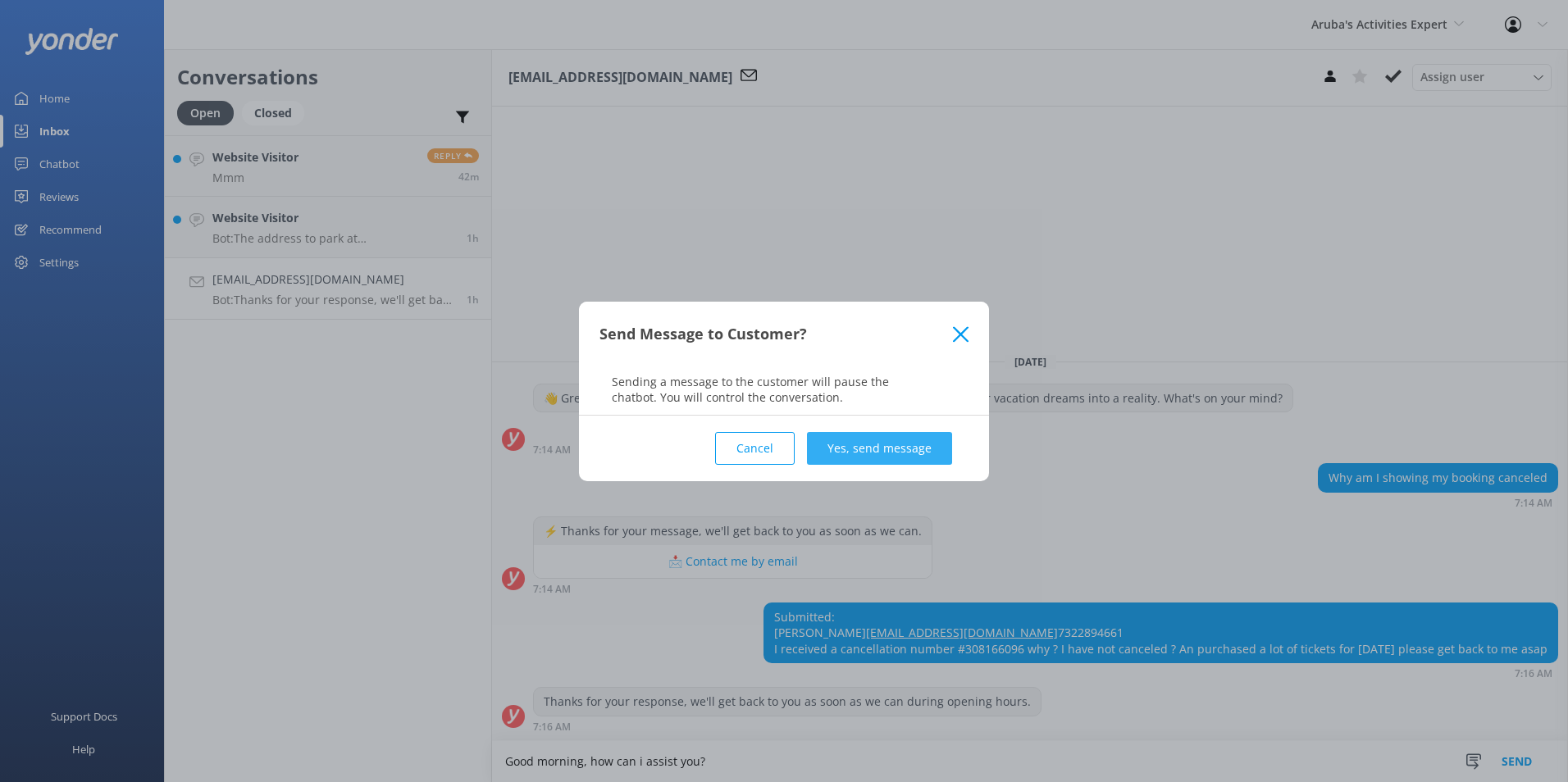
type textarea "Good morning, how can i assist you?"
click at [924, 434] on button "Yes, send message" at bounding box center [880, 448] width 145 height 33
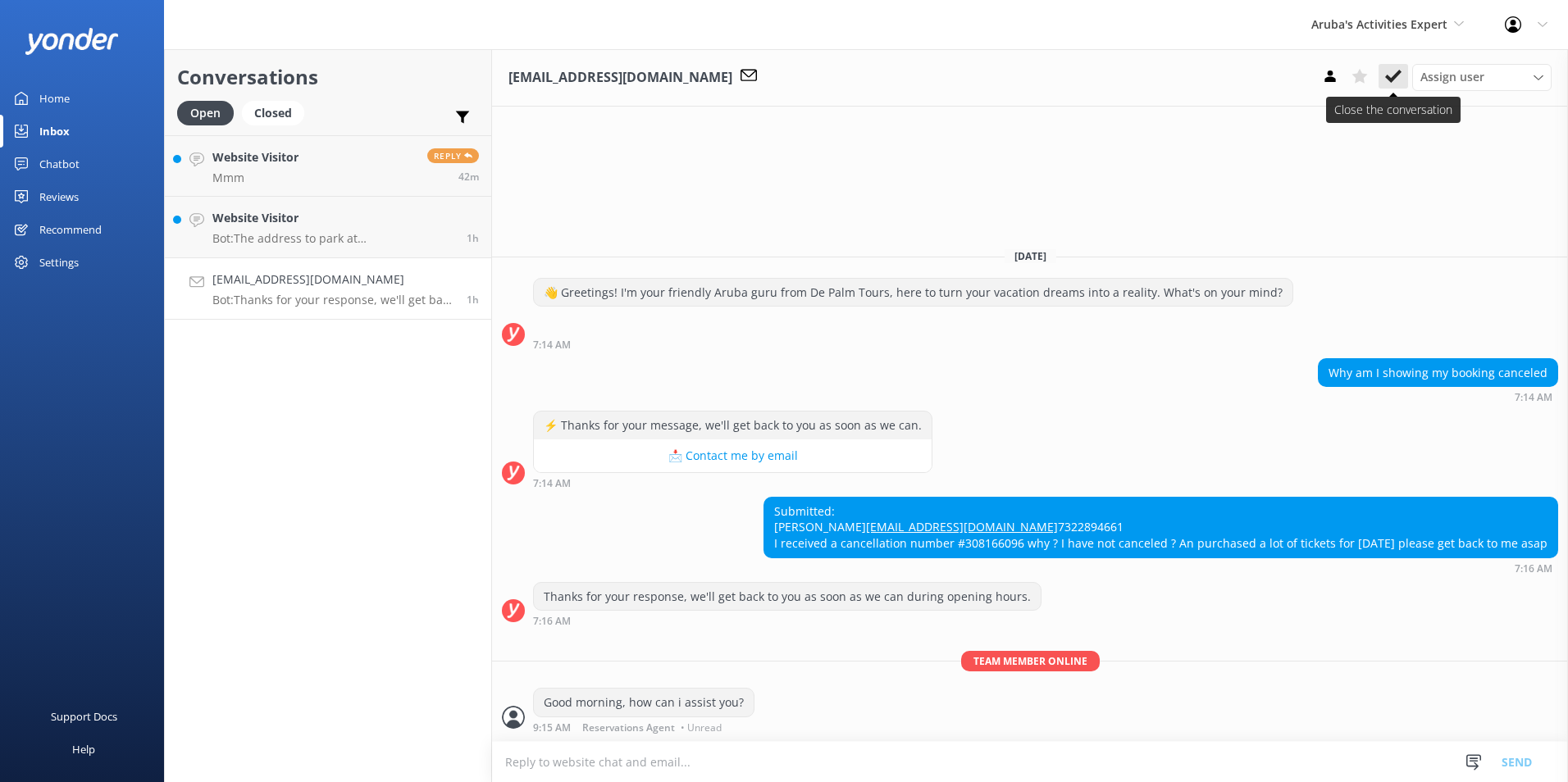
click at [1400, 70] on icon at bounding box center [1393, 77] width 16 height 16
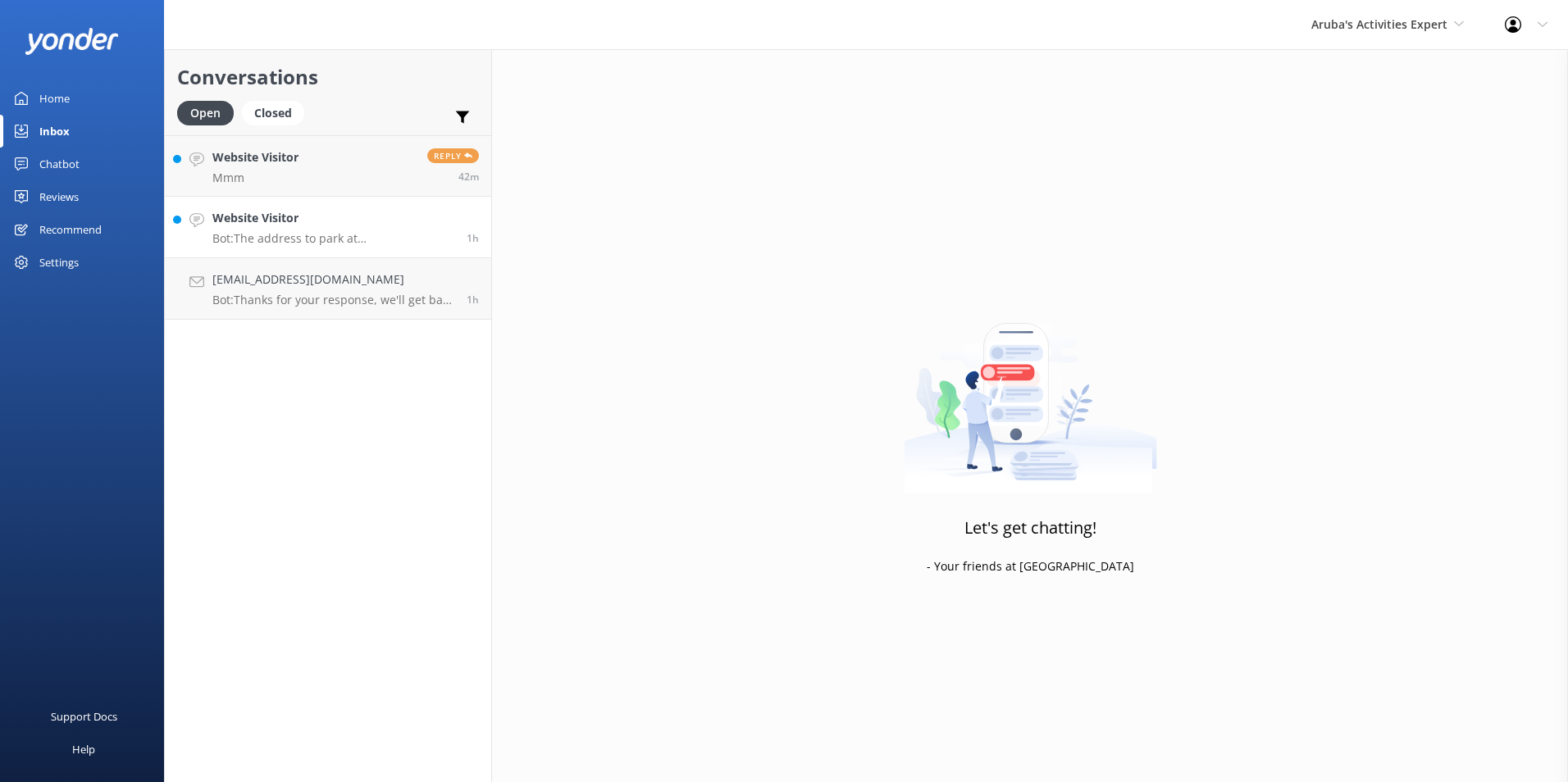
click at [307, 232] on p "Bot: The address to park at [GEOGRAPHIC_DATA] is: [GEOGRAPHIC_DATA], [GEOGRAPHI…" at bounding box center [333, 239] width 242 height 15
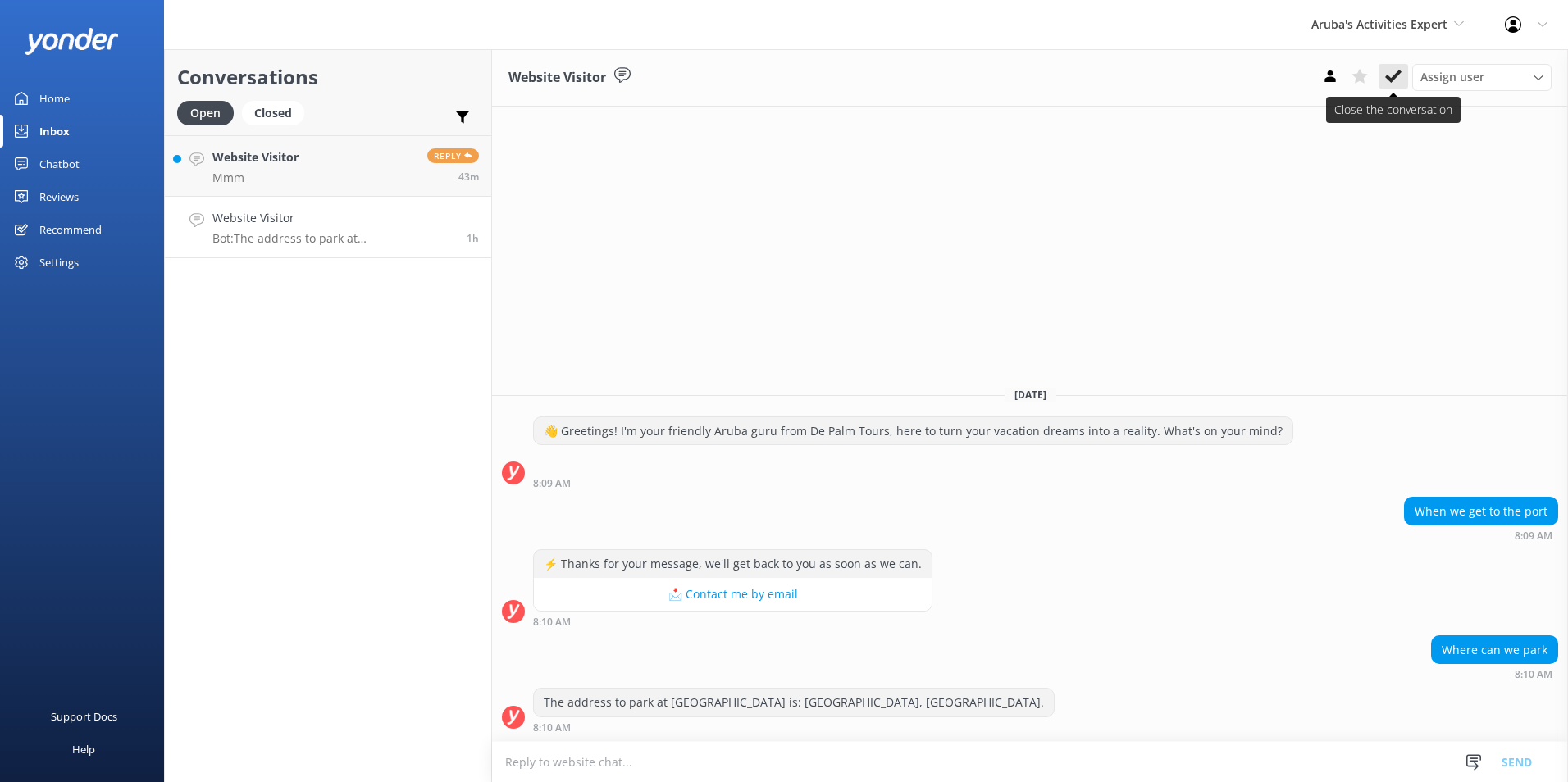
click at [1397, 75] on use at bounding box center [1393, 77] width 16 height 13
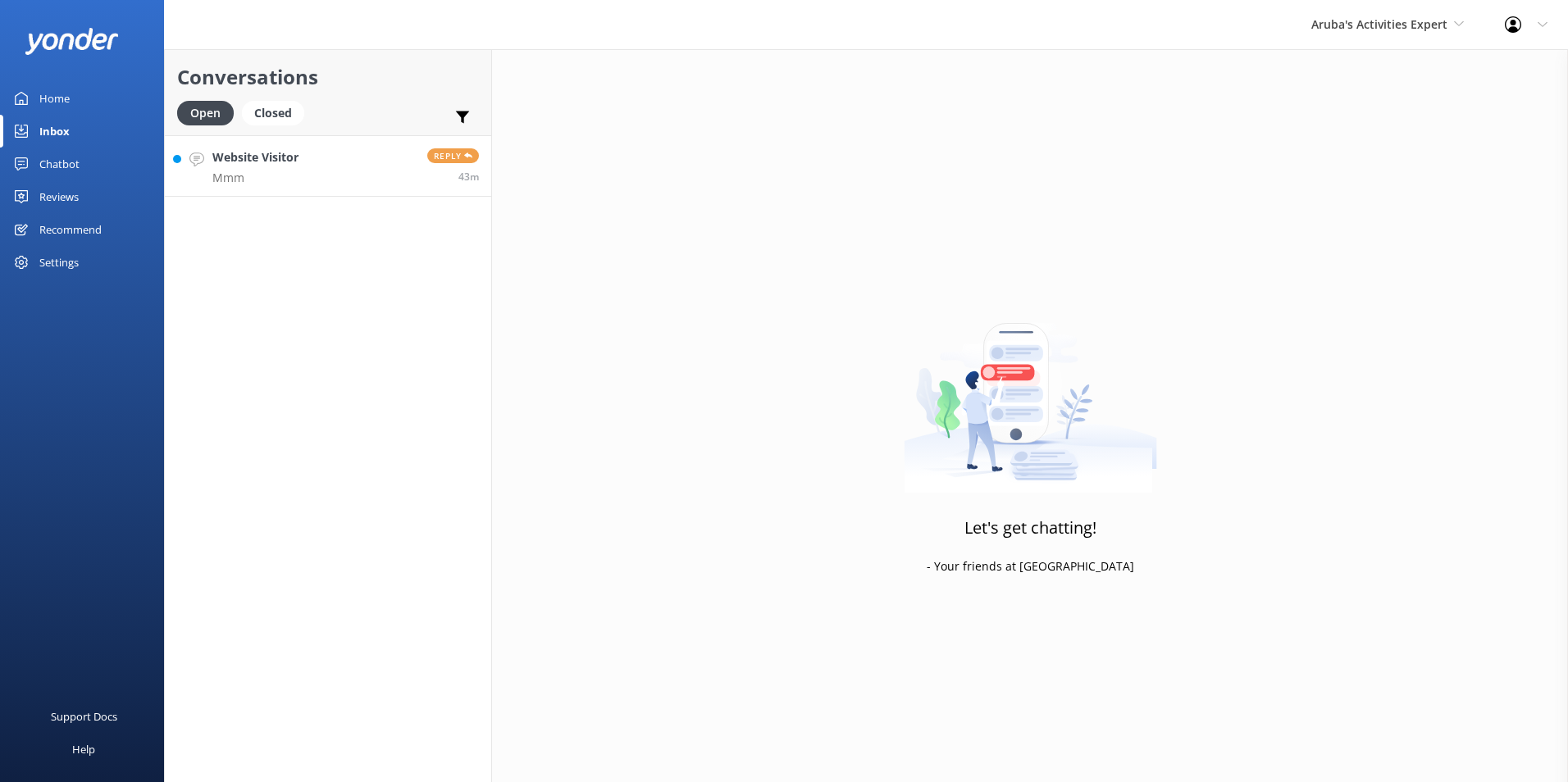
click at [296, 172] on p "Mmm" at bounding box center [256, 178] width 86 height 15
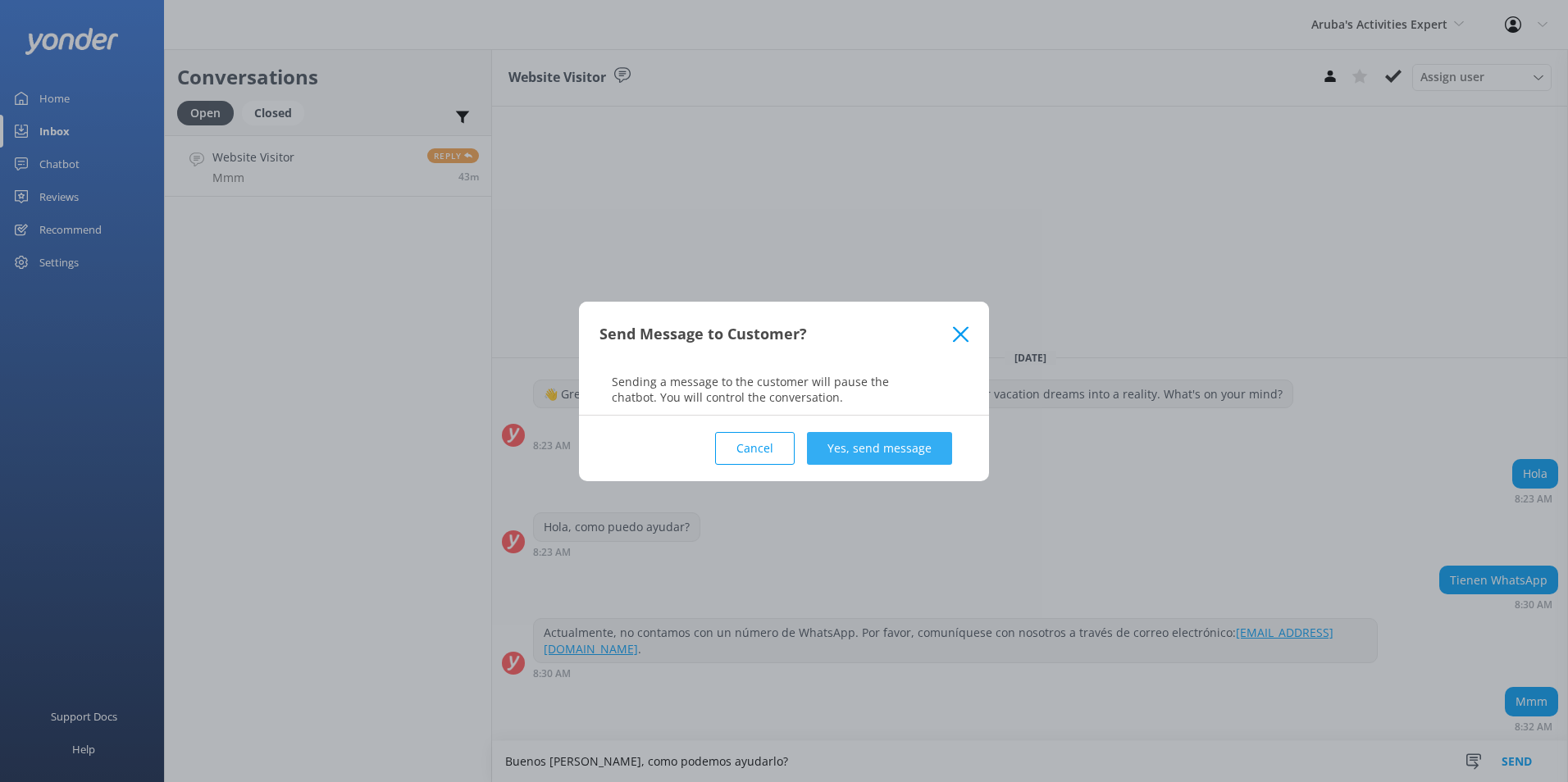
type textarea "Buenos [PERSON_NAME], como podemos ayudarlo?"
click at [900, 443] on button "Yes, send message" at bounding box center [880, 448] width 145 height 33
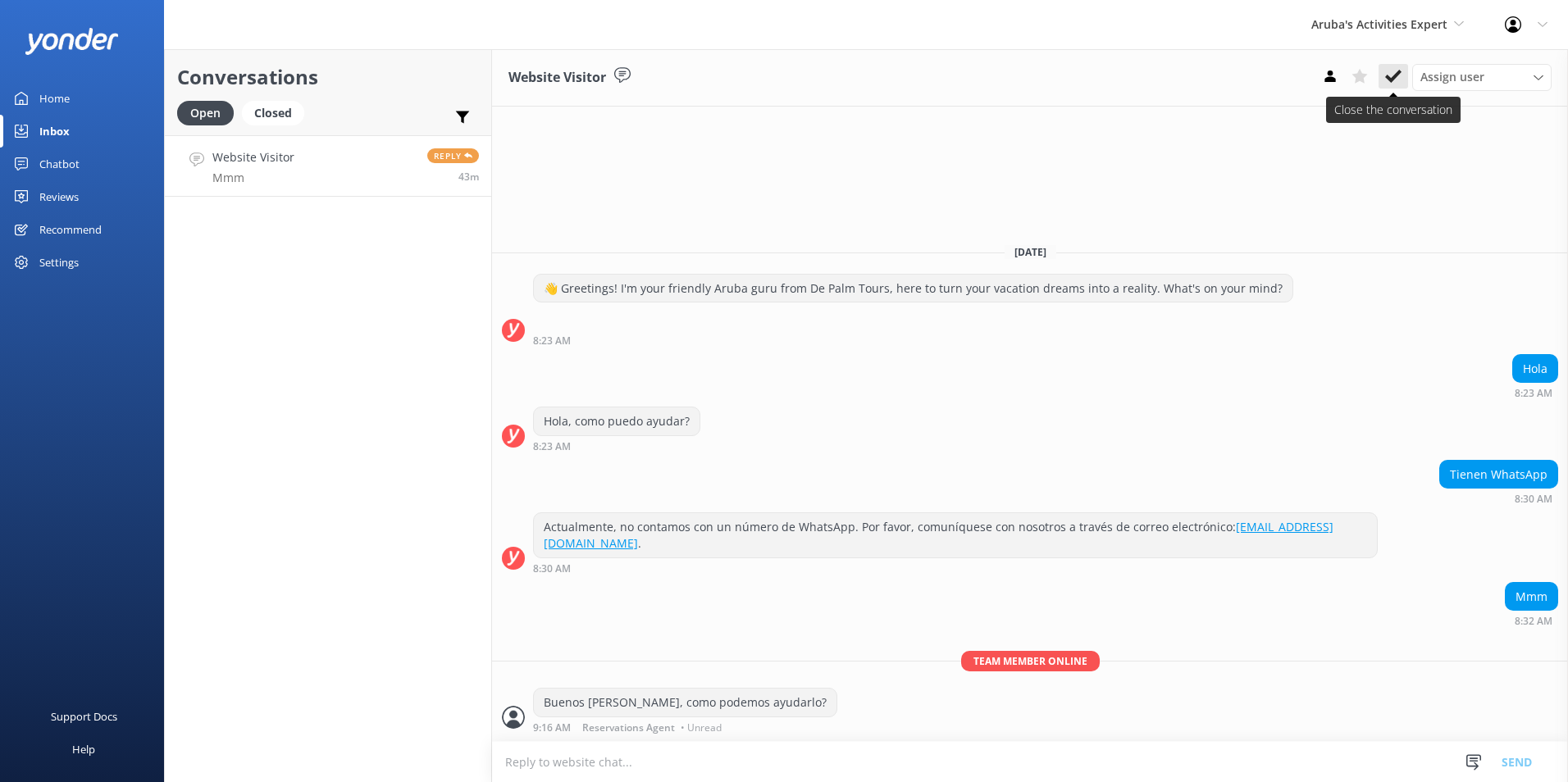
click at [1388, 72] on icon at bounding box center [1393, 77] width 16 height 16
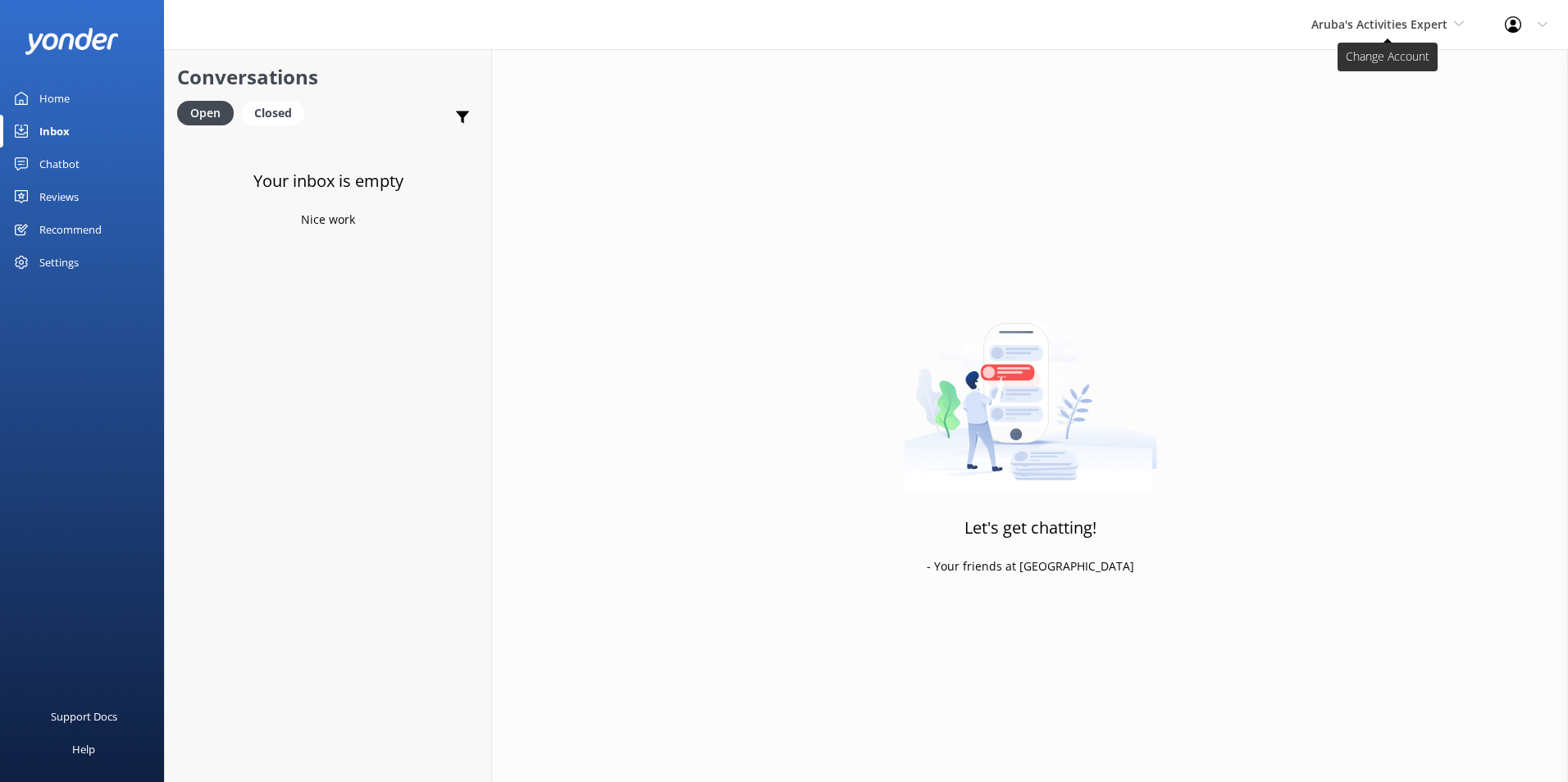
click at [1439, 28] on span "Aruba's Activities Expert" at bounding box center [1379, 24] width 136 height 16
click at [1368, 63] on link "De [GEOGRAPHIC_DATA]" at bounding box center [1373, 69] width 164 height 40
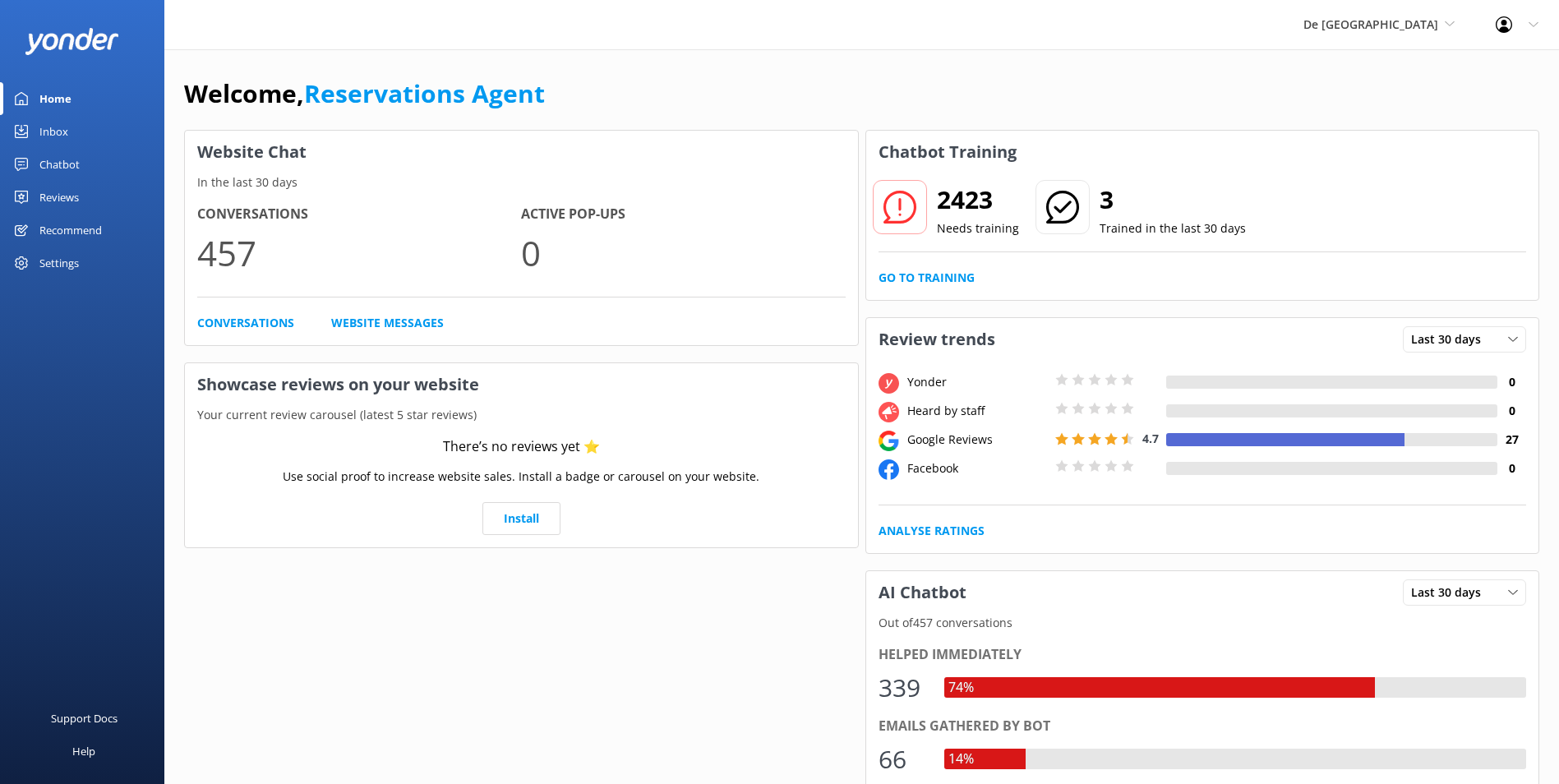
click at [49, 122] on div "Inbox" at bounding box center [54, 131] width 29 height 33
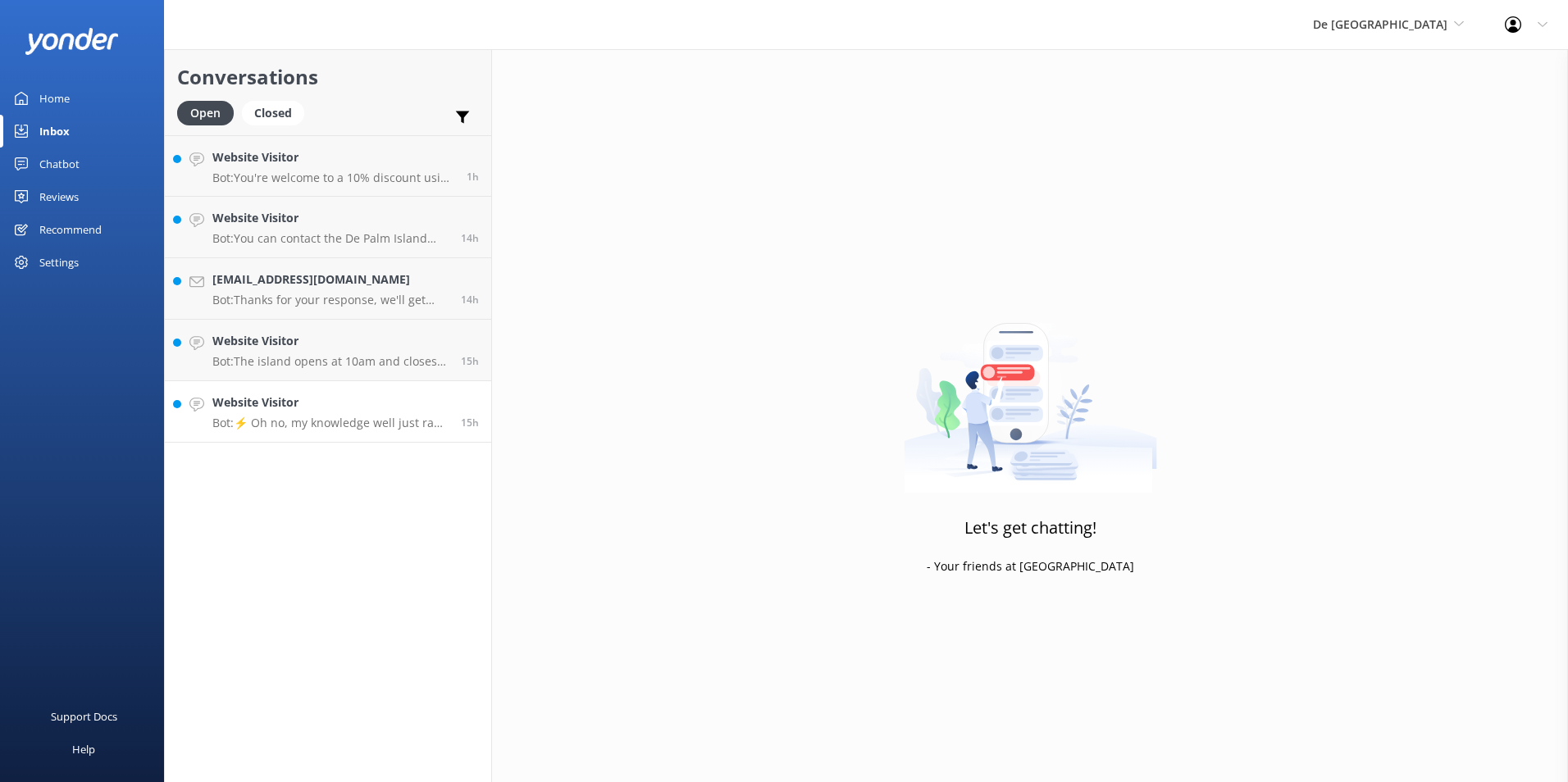
click at [335, 400] on h4 "Website Visitor" at bounding box center [331, 403] width 237 height 18
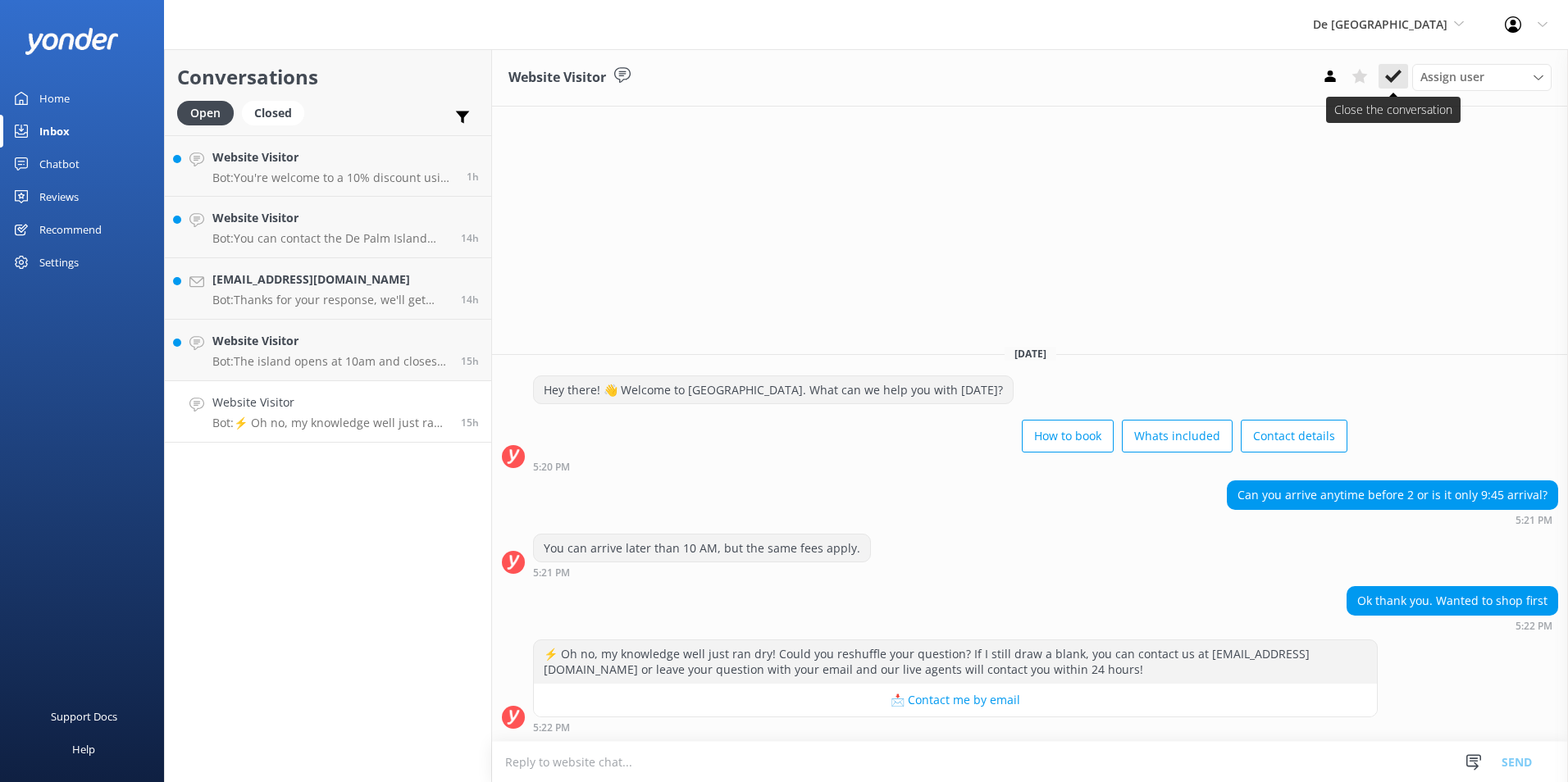
click at [1392, 77] on use at bounding box center [1393, 77] width 16 height 13
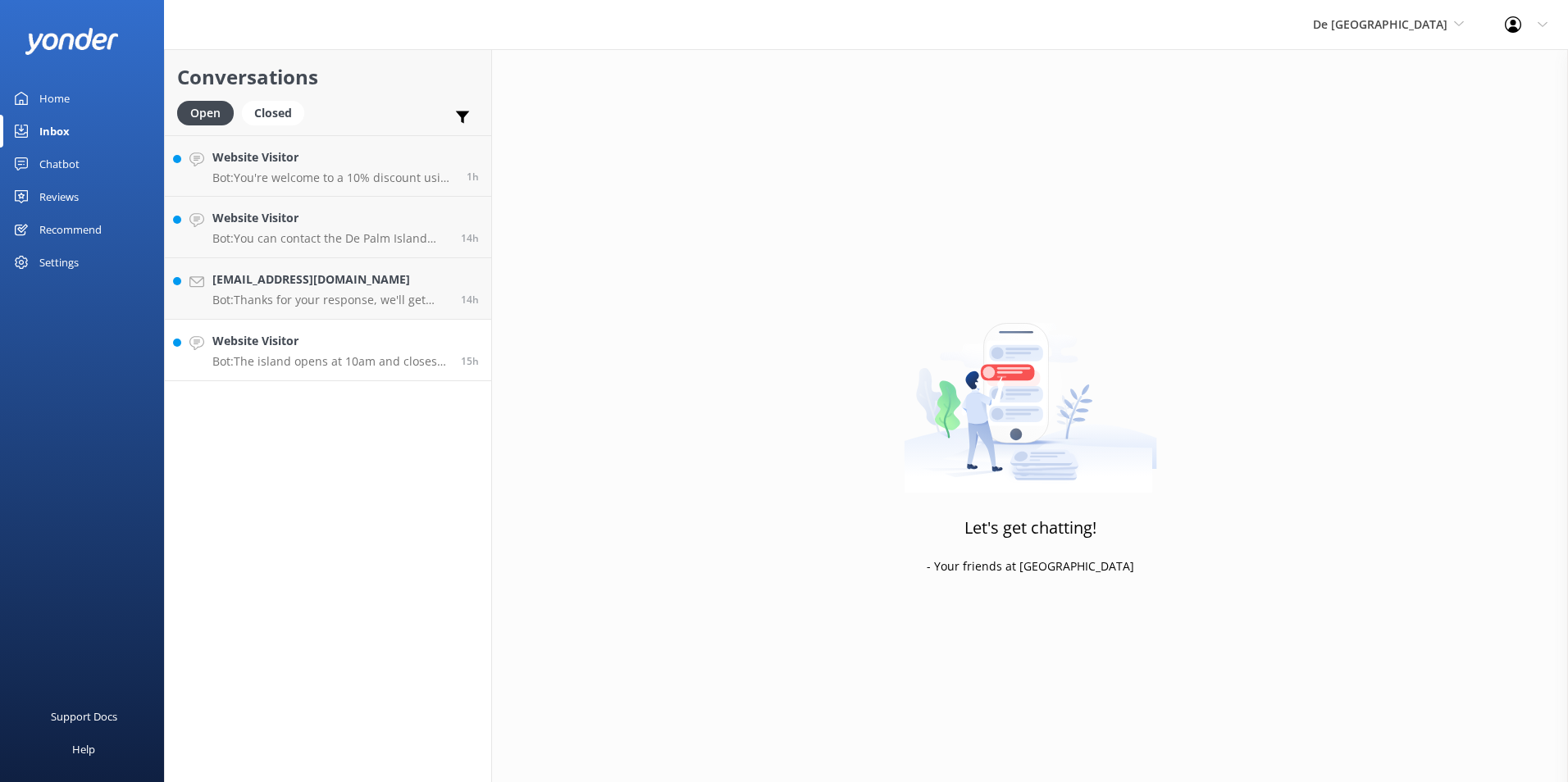
click at [348, 355] on p "Bot: The island opens at 10am and closes at 5pm." at bounding box center [331, 362] width 237 height 15
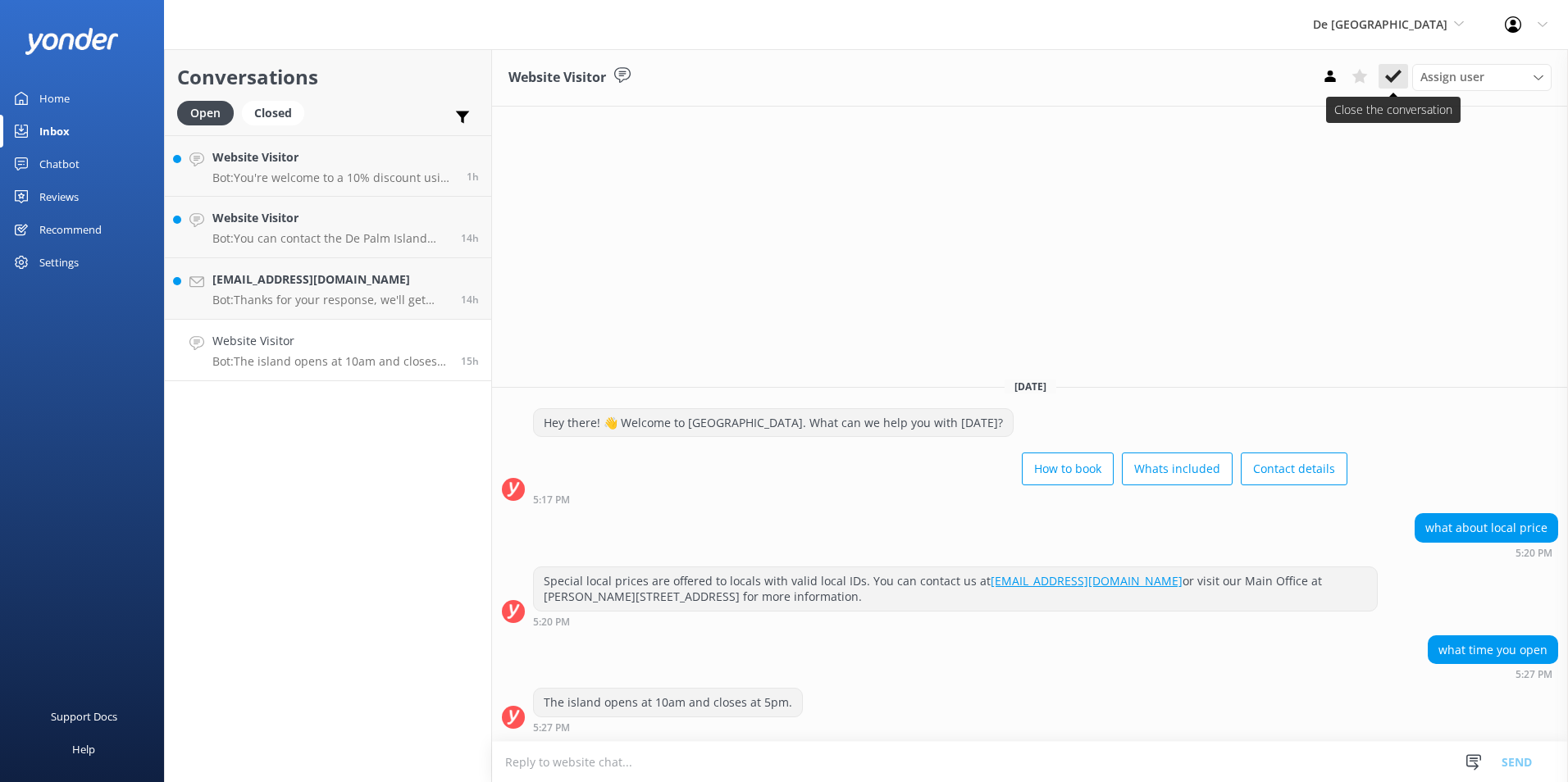
click at [1397, 74] on use at bounding box center [1393, 77] width 16 height 13
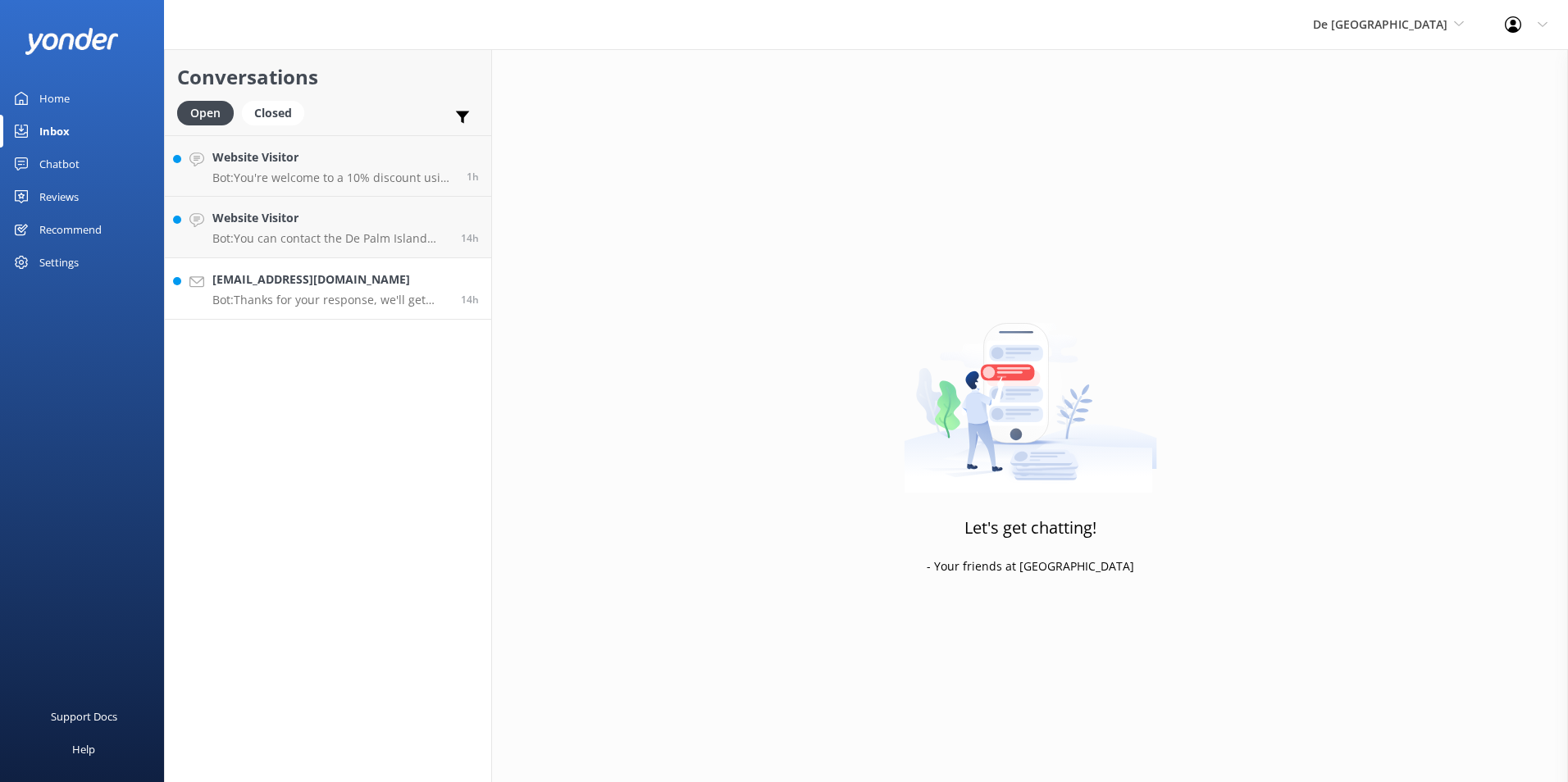
click at [276, 293] on p "Bot: Thanks for your response, we'll get back to you as soon as we can during o…" at bounding box center [331, 300] width 237 height 15
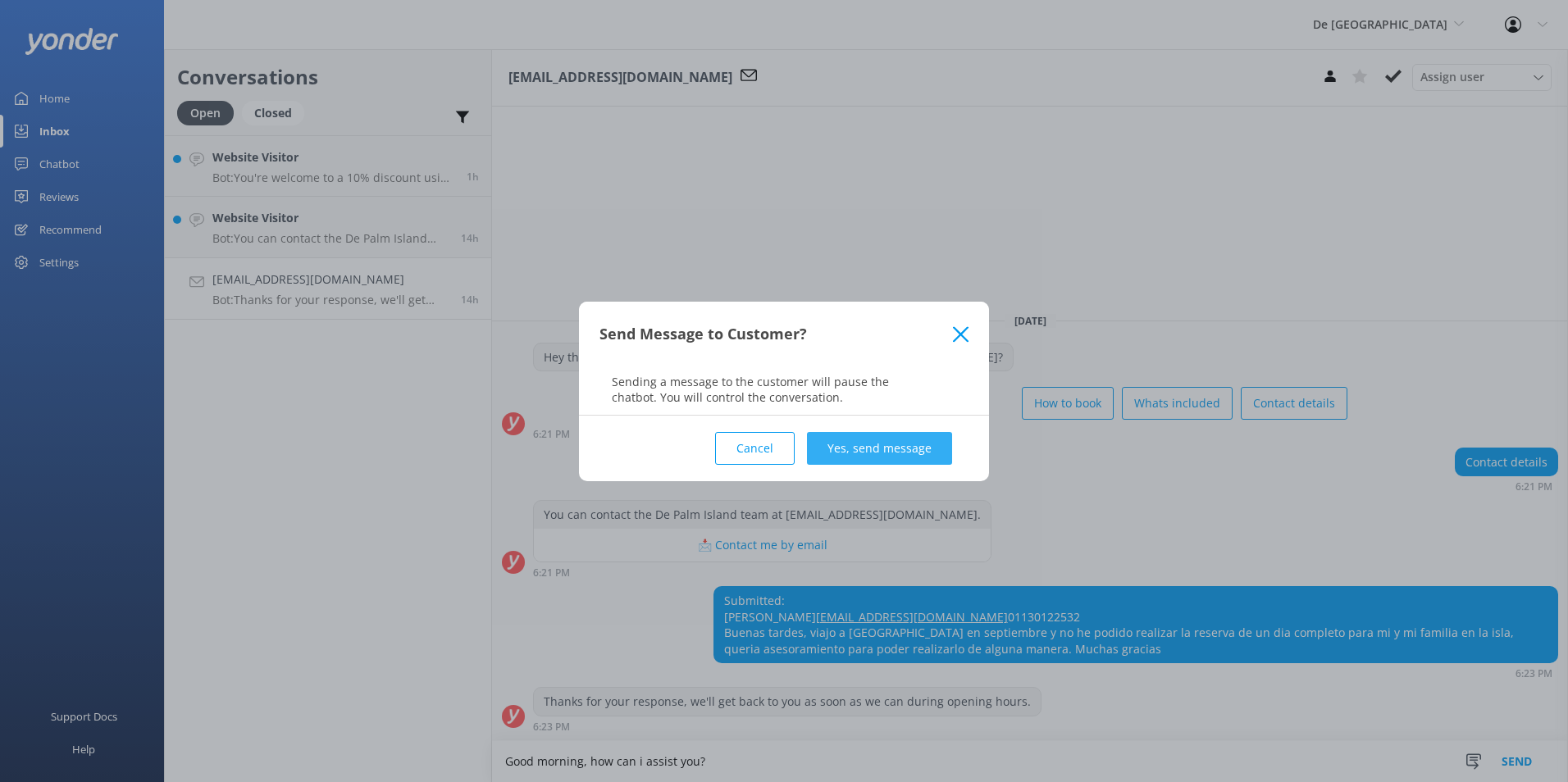
type textarea "Good morning, how can i assist you?"
click at [876, 440] on button "Yes, send message" at bounding box center [880, 448] width 145 height 33
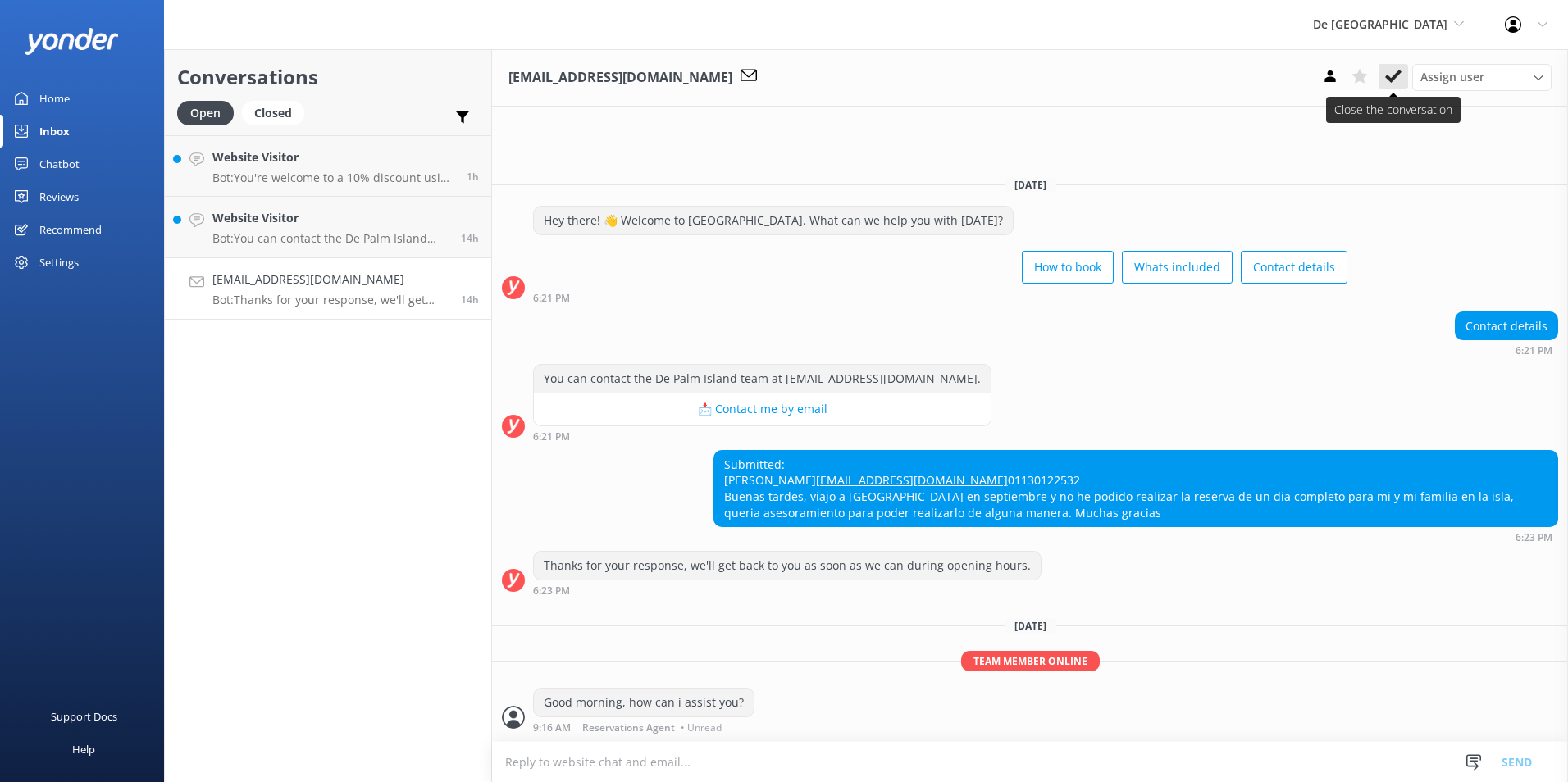
click at [1398, 68] on button at bounding box center [1393, 77] width 30 height 25
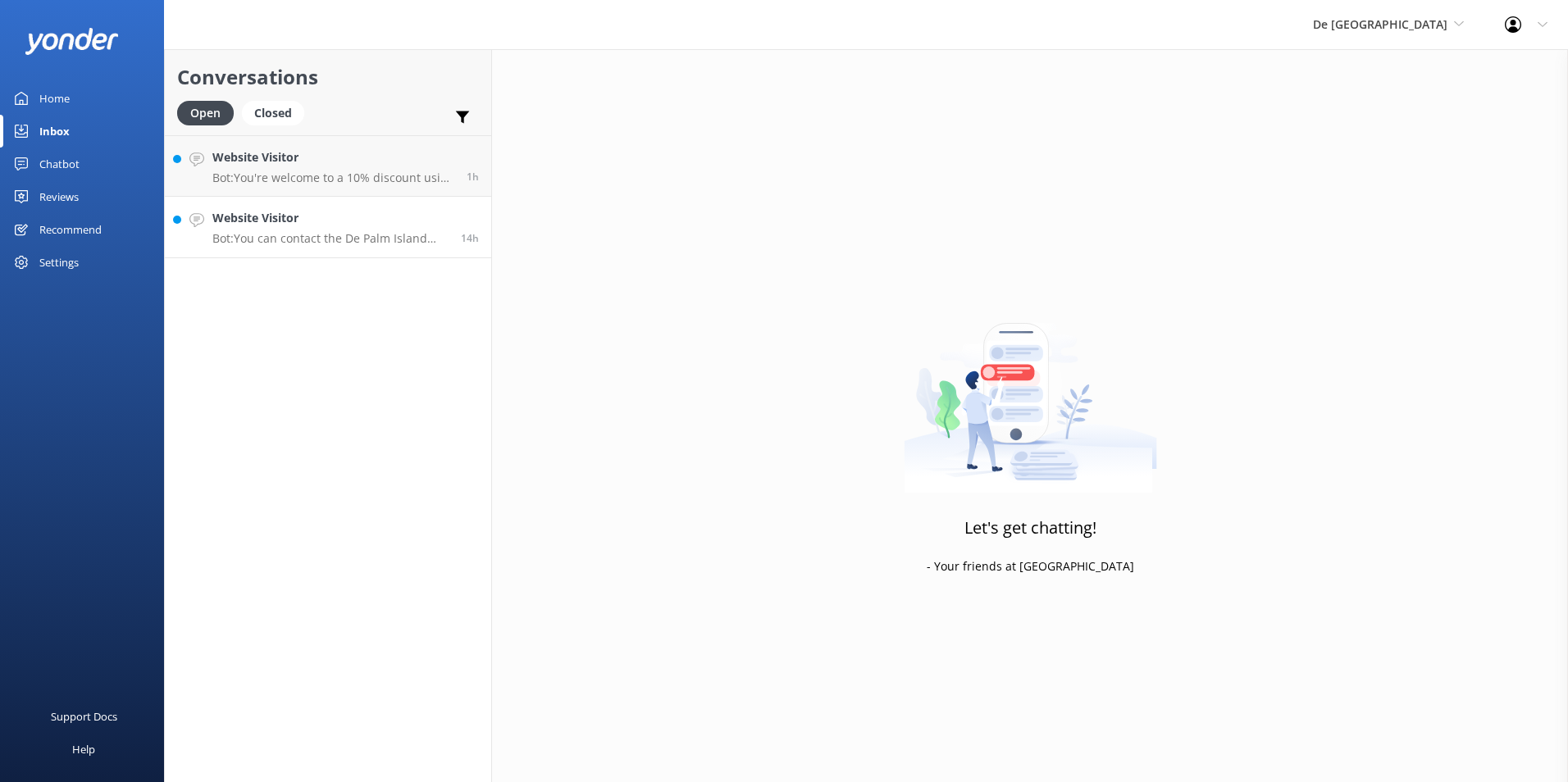
click at [316, 213] on h4 "Website Visitor" at bounding box center [331, 218] width 237 height 18
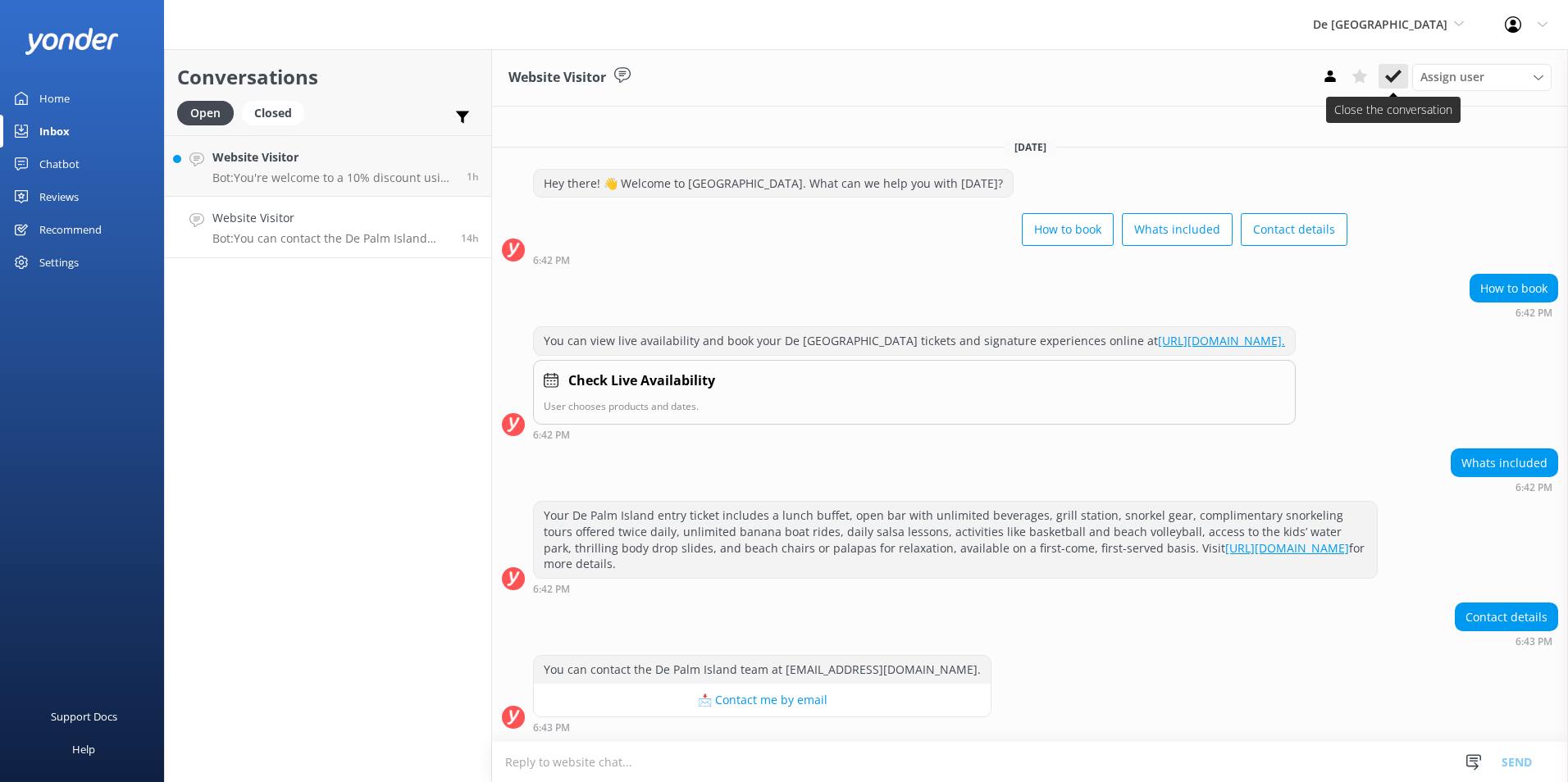
click at [1395, 77] on use at bounding box center [1393, 77] width 16 height 13
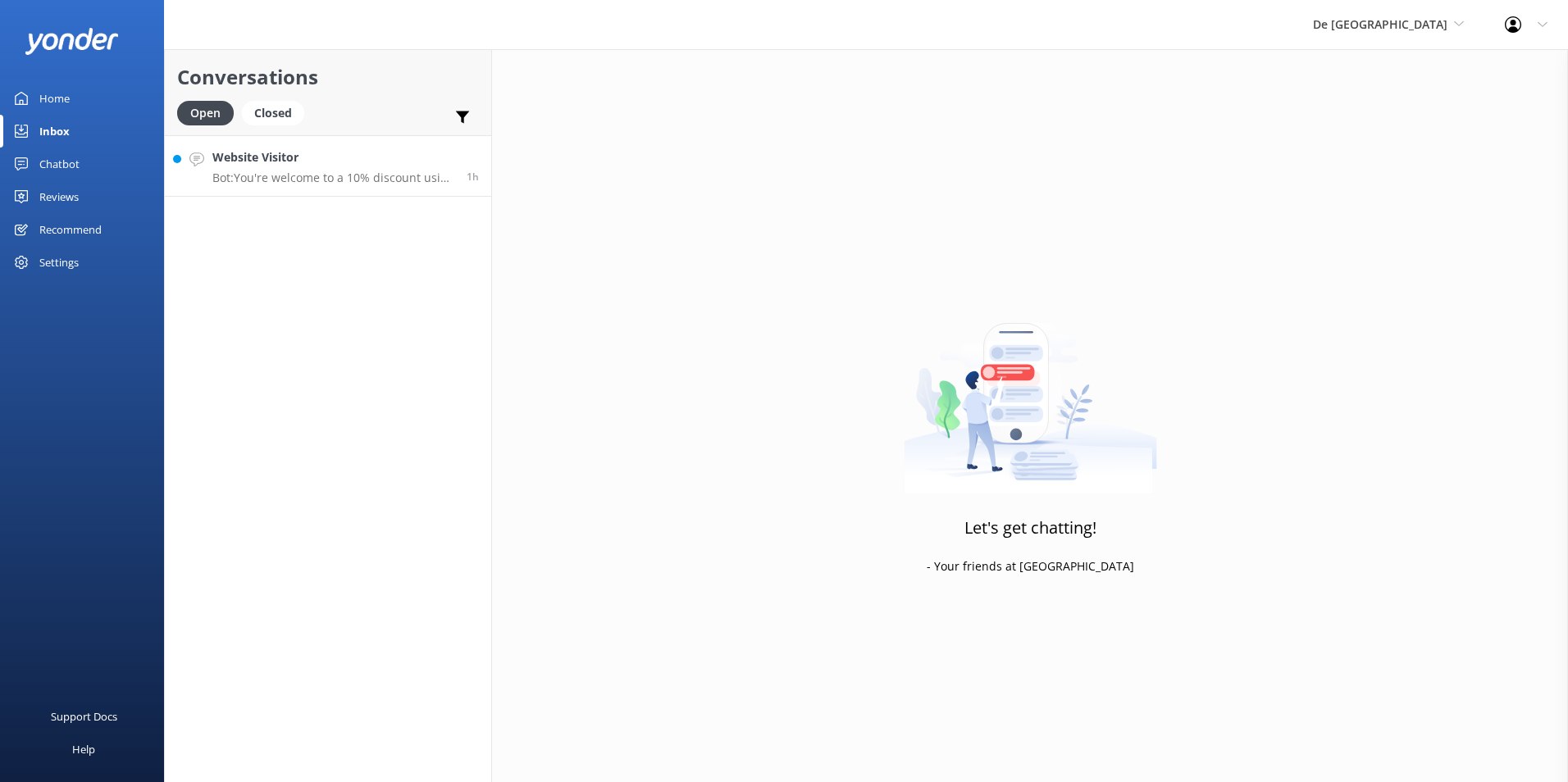
click at [352, 167] on div "Website Visitor Bot: You're welcome to a 10% discount using the code SAVE10 dur…" at bounding box center [333, 166] width 242 height 35
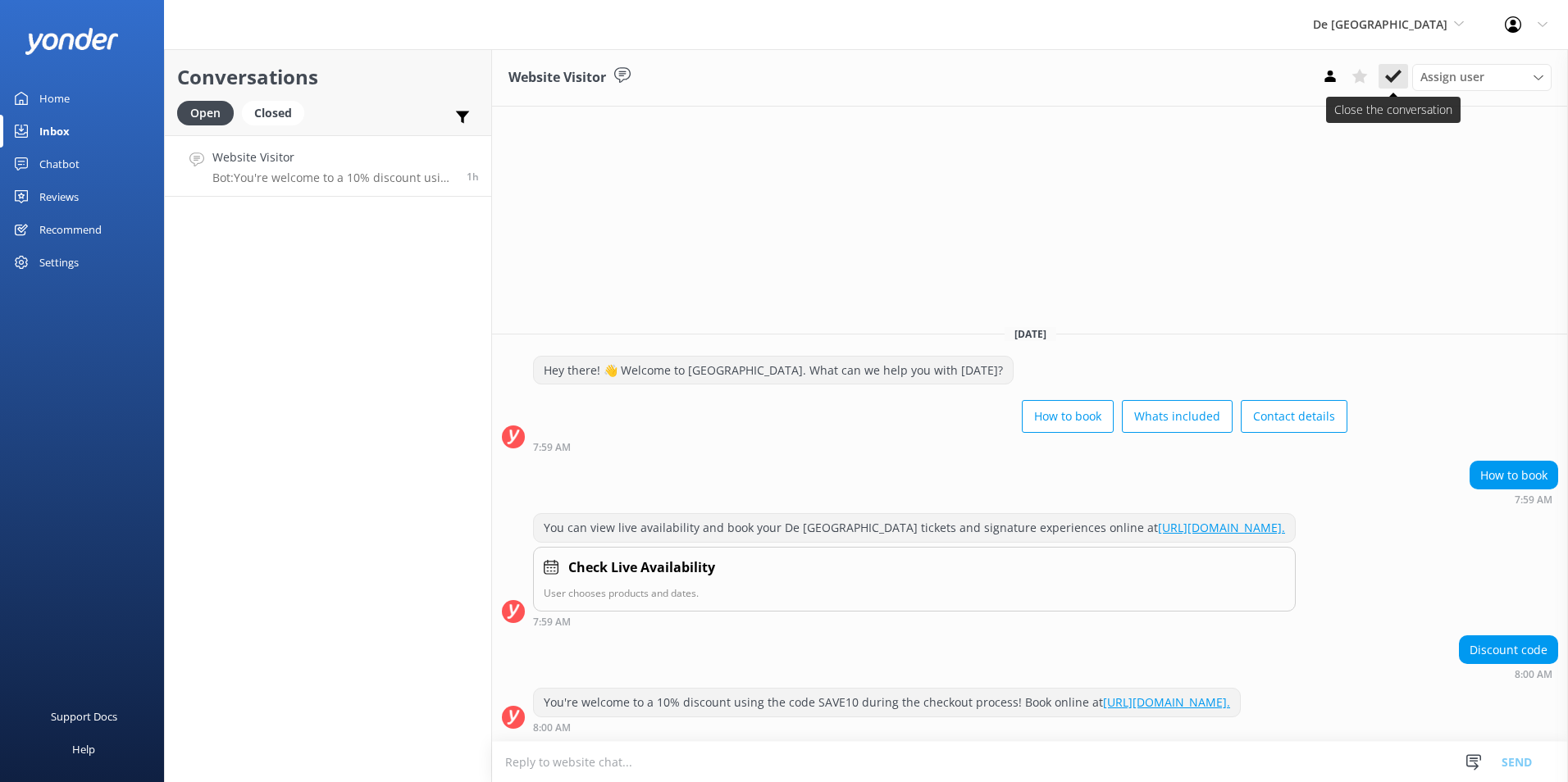
click at [1389, 81] on icon at bounding box center [1393, 77] width 16 height 16
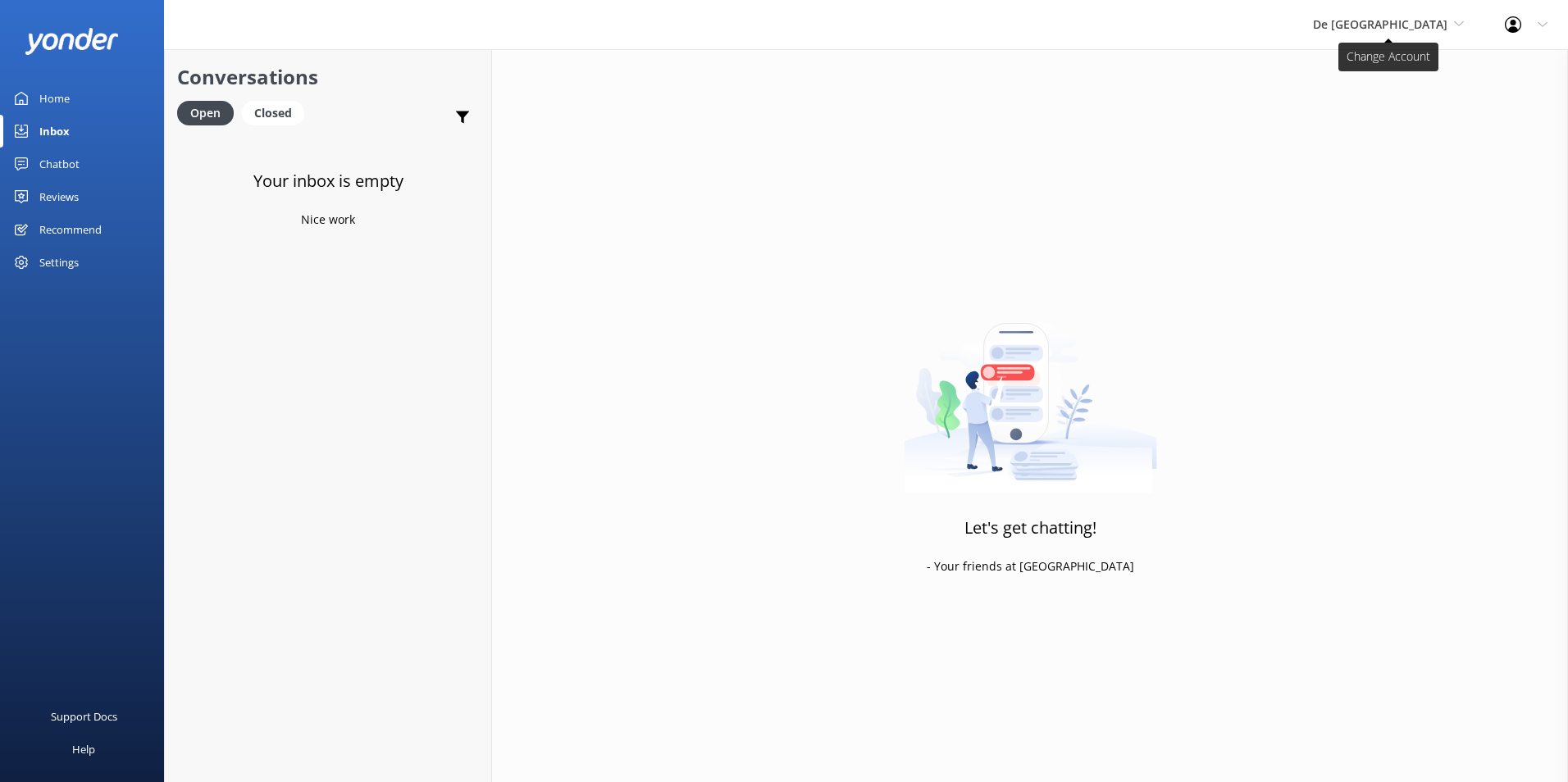
click at [1430, 25] on span "De [GEOGRAPHIC_DATA]" at bounding box center [1380, 24] width 134 height 16
click at [1406, 105] on link "Aruba's Activities Expert" at bounding box center [1374, 108] width 164 height 40
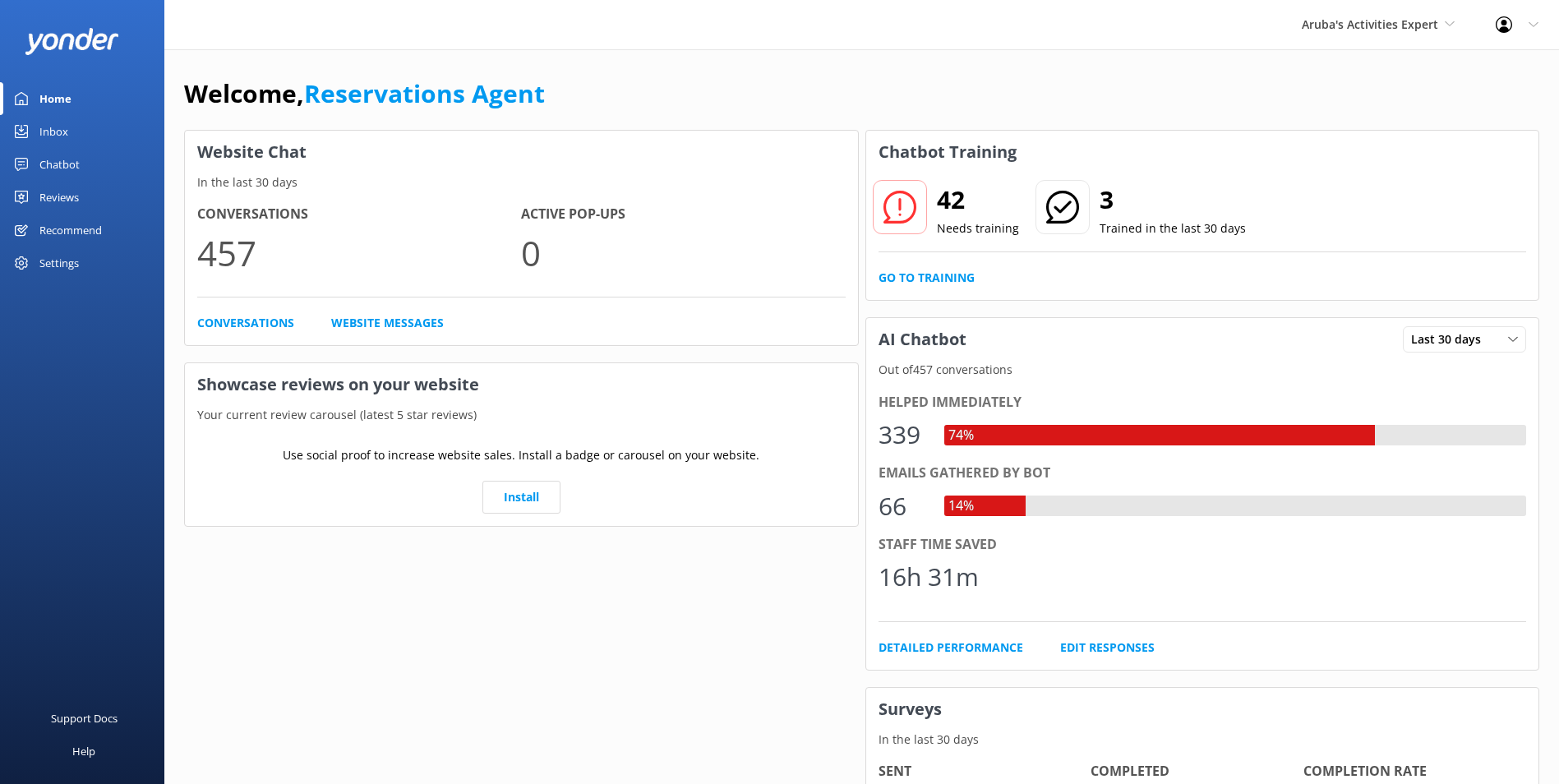
click at [50, 126] on div "Inbox" at bounding box center [54, 131] width 29 height 33
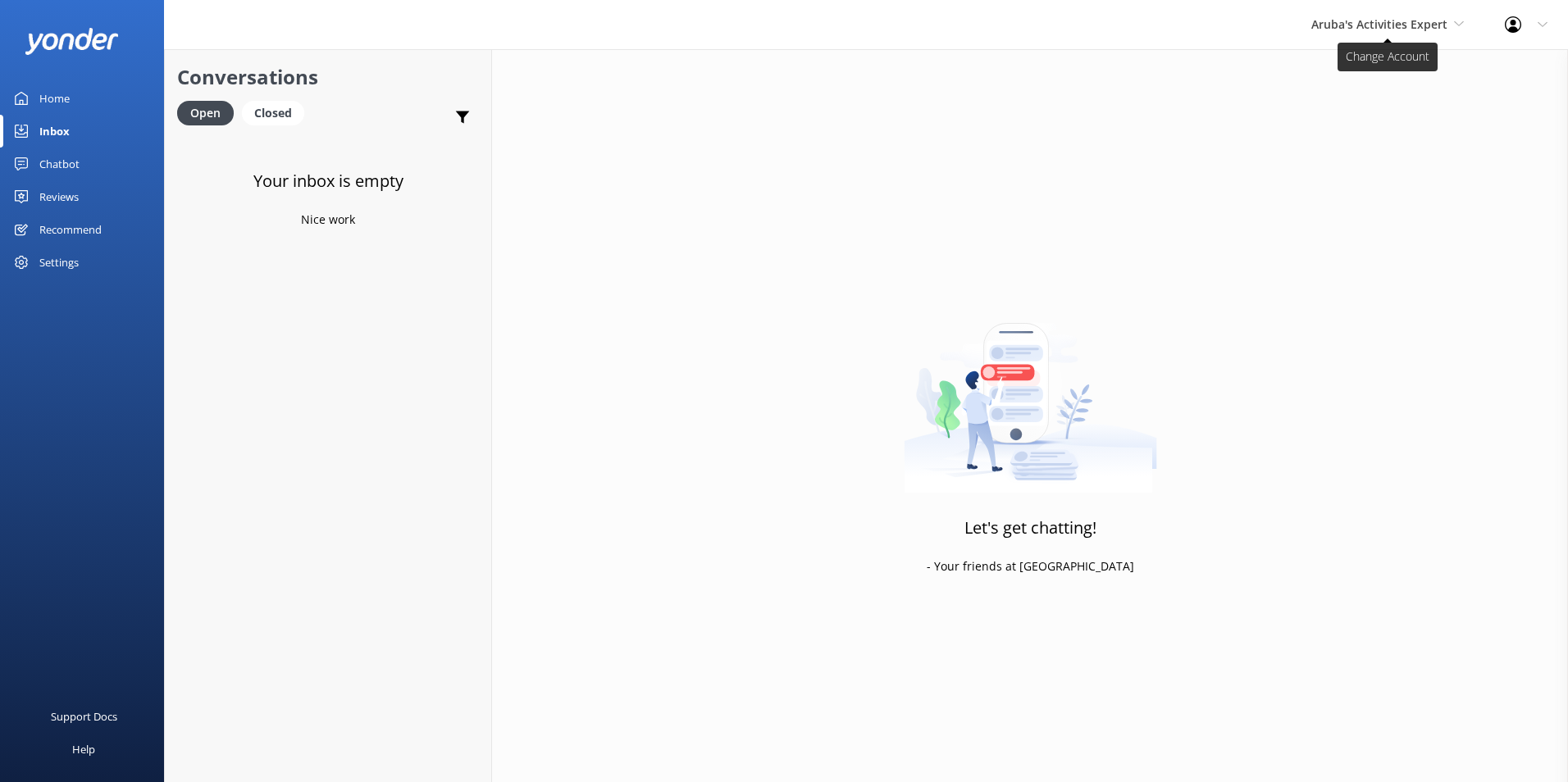
click at [1335, 17] on span "Aruba's Activities Expert" at bounding box center [1379, 24] width 136 height 16
click at [1364, 134] on link "The Captain" at bounding box center [1373, 148] width 164 height 40
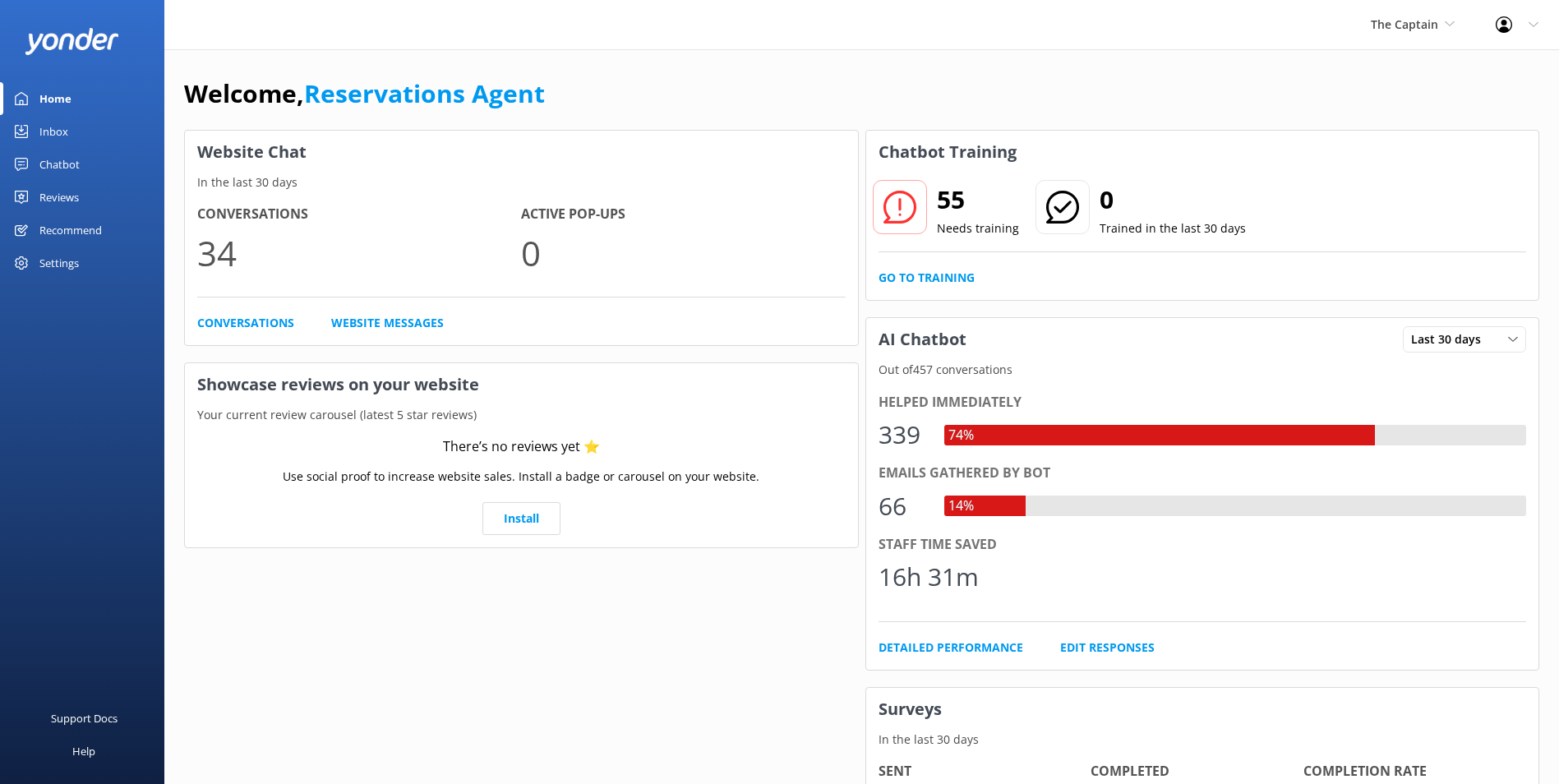
click at [44, 131] on div "Inbox" at bounding box center [54, 131] width 29 height 33
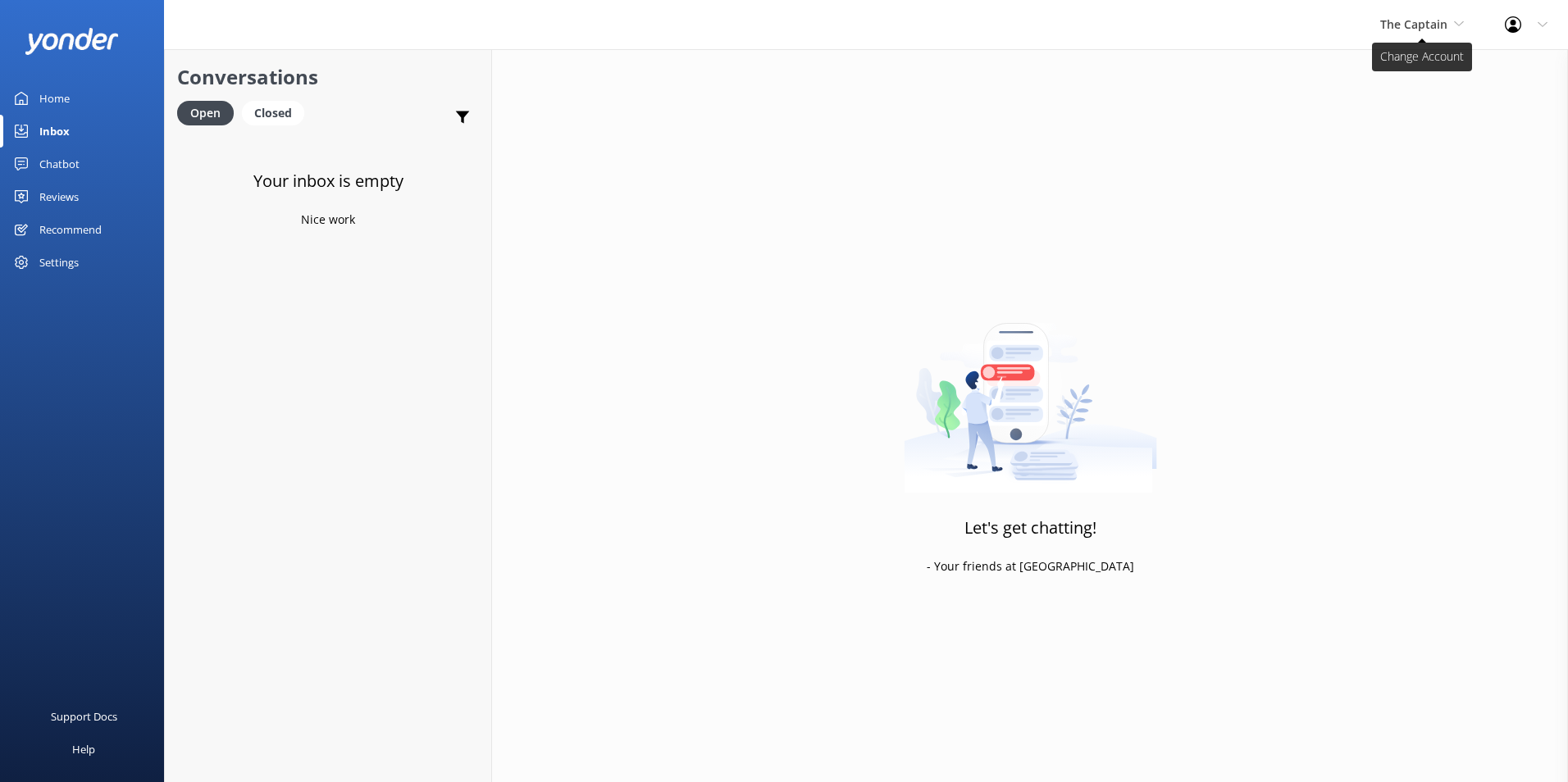
click at [1434, 23] on span "The Captain" at bounding box center [1414, 24] width 68 height 16
click at [1434, 77] on link "De [GEOGRAPHIC_DATA]" at bounding box center [1442, 69] width 164 height 40
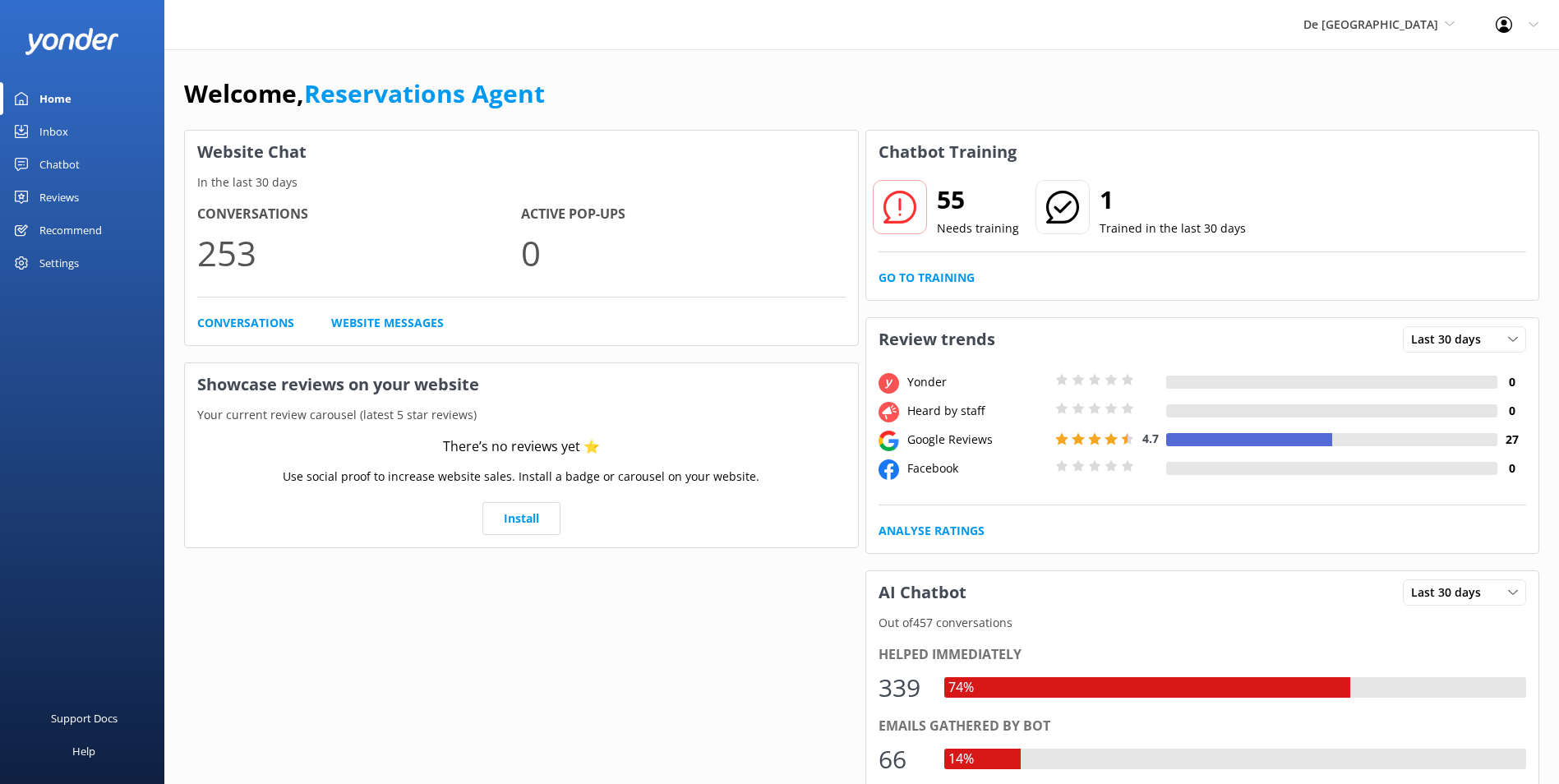
click at [84, 131] on link "Inbox" at bounding box center [82, 131] width 164 height 33
